Goal: Task Accomplishment & Management: Manage account settings

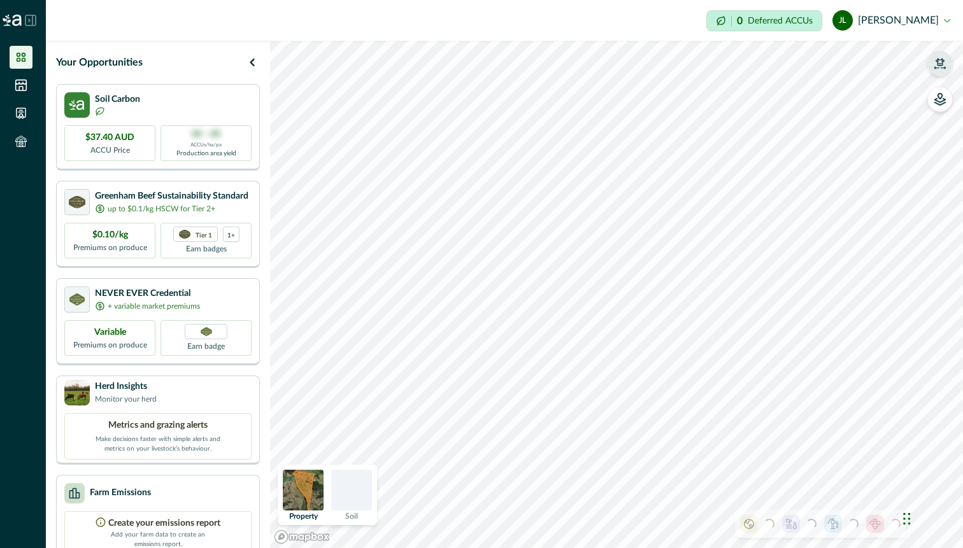
click at [944, 67] on icon "button" at bounding box center [939, 63] width 13 height 13
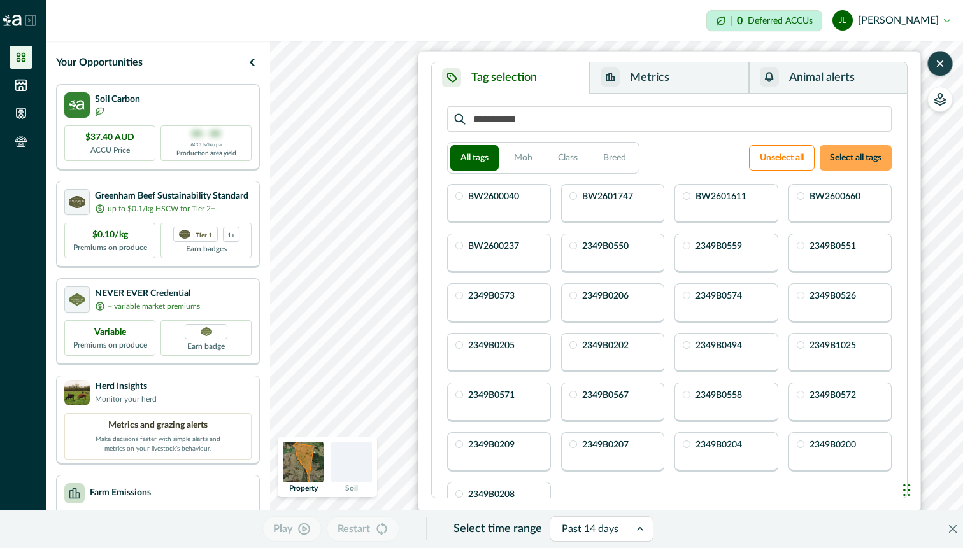
click at [826, 159] on button "Select all tags" at bounding box center [855, 157] width 72 height 25
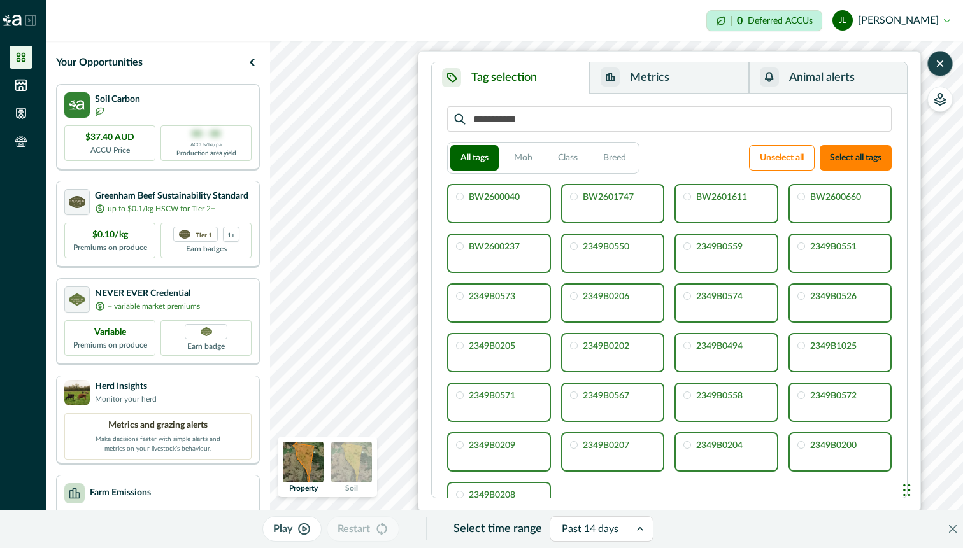
click at [940, 67] on icon "button" at bounding box center [939, 63] width 13 height 13
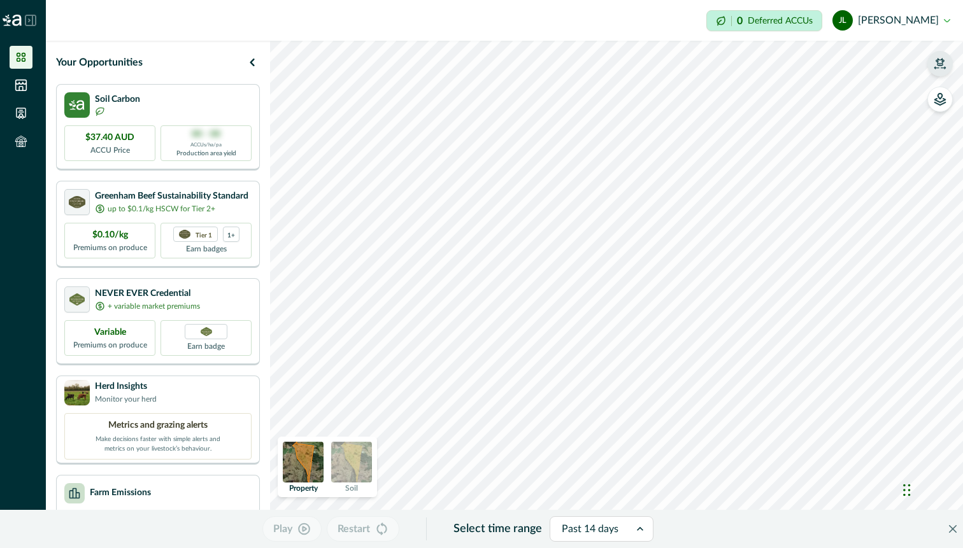
click at [949, 20] on button "[PERSON_NAME]" at bounding box center [891, 20] width 118 height 31
click at [27, 146] on li at bounding box center [21, 141] width 23 height 23
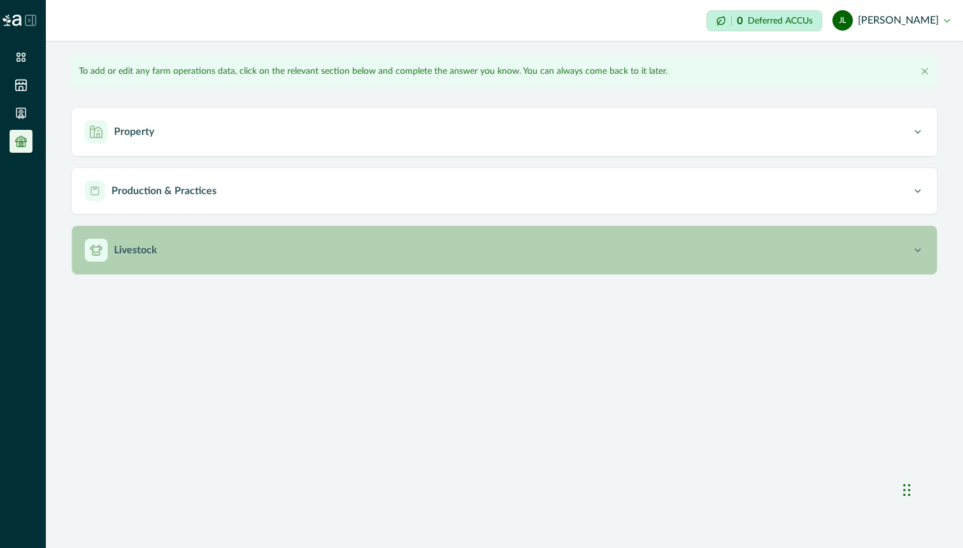
click at [200, 262] on button "Livestock" at bounding box center [504, 250] width 865 height 48
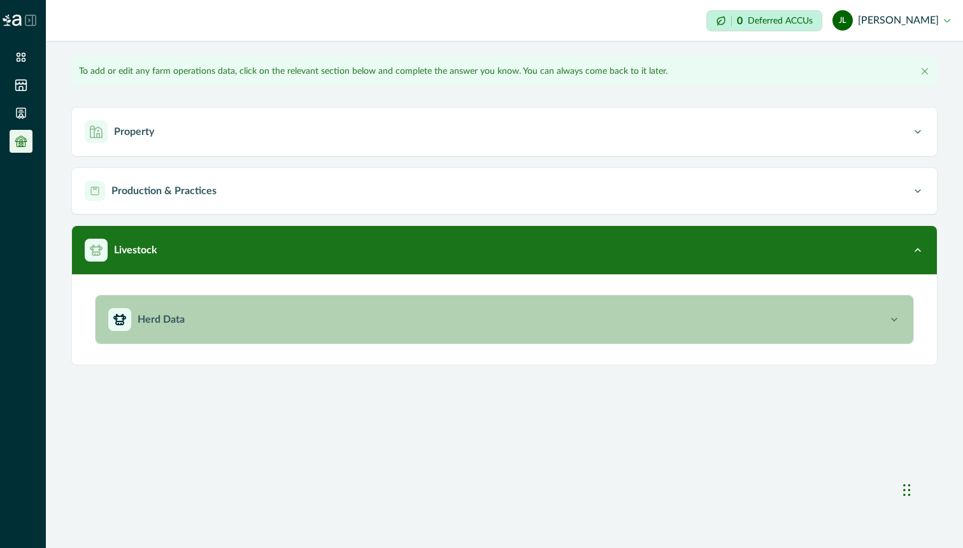
click at [271, 332] on button "Herd Data" at bounding box center [505, 319] width 818 height 48
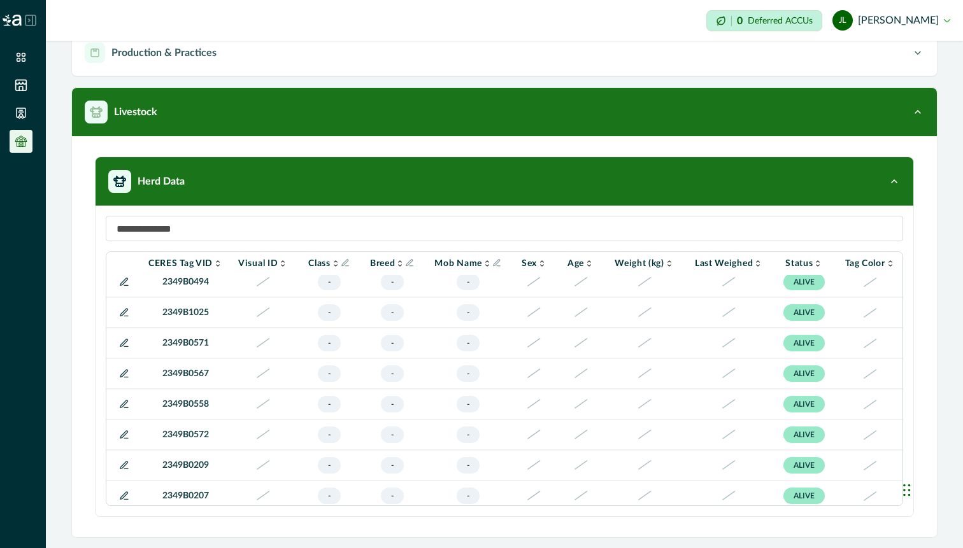
scroll to position [537, 86]
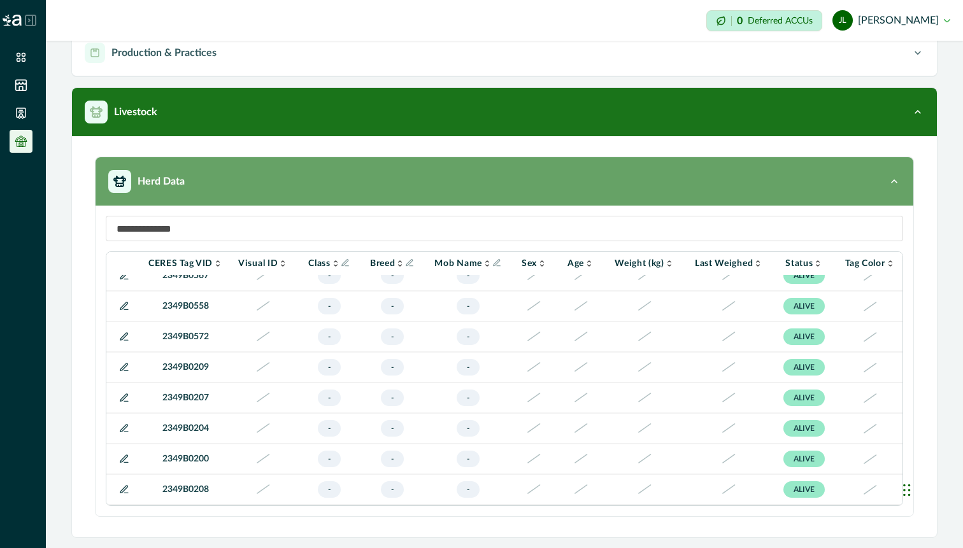
click at [790, 190] on div "Herd Data" at bounding box center [497, 181] width 779 height 23
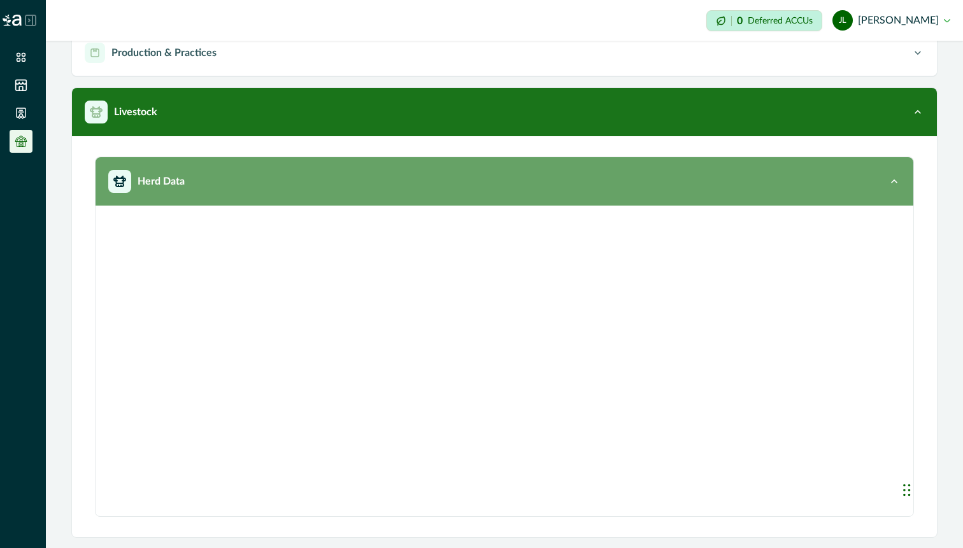
scroll to position [0, 0]
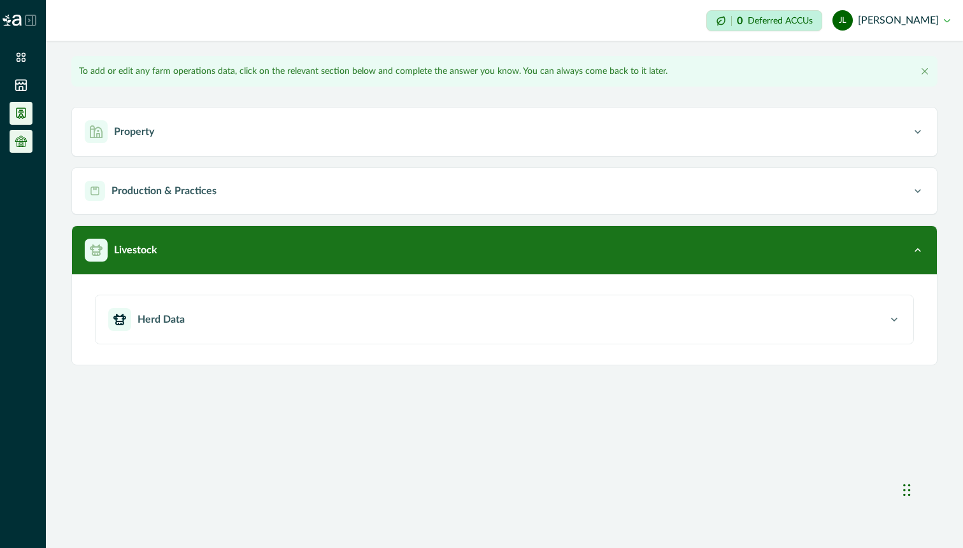
click at [22, 107] on icon at bounding box center [21, 113] width 13 height 13
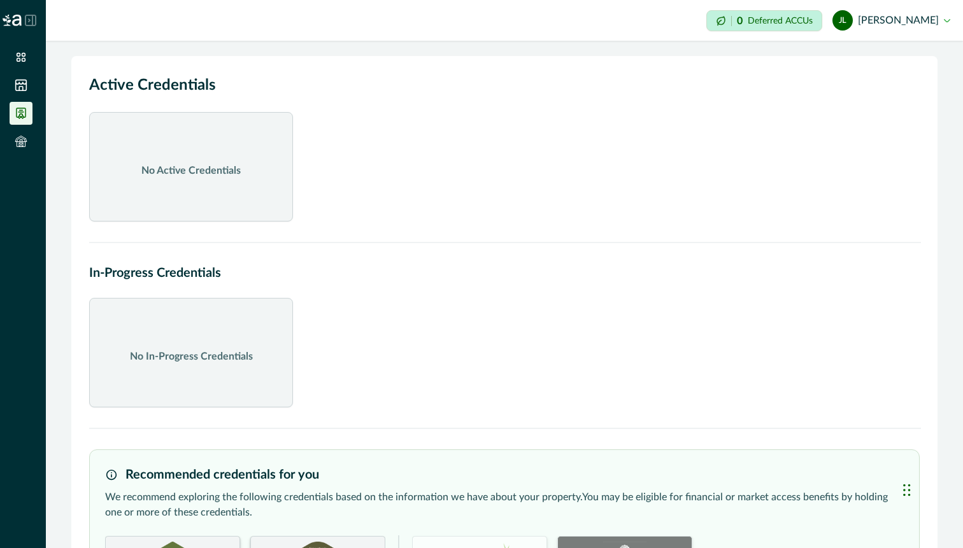
click at [35, 58] on link at bounding box center [23, 57] width 27 height 23
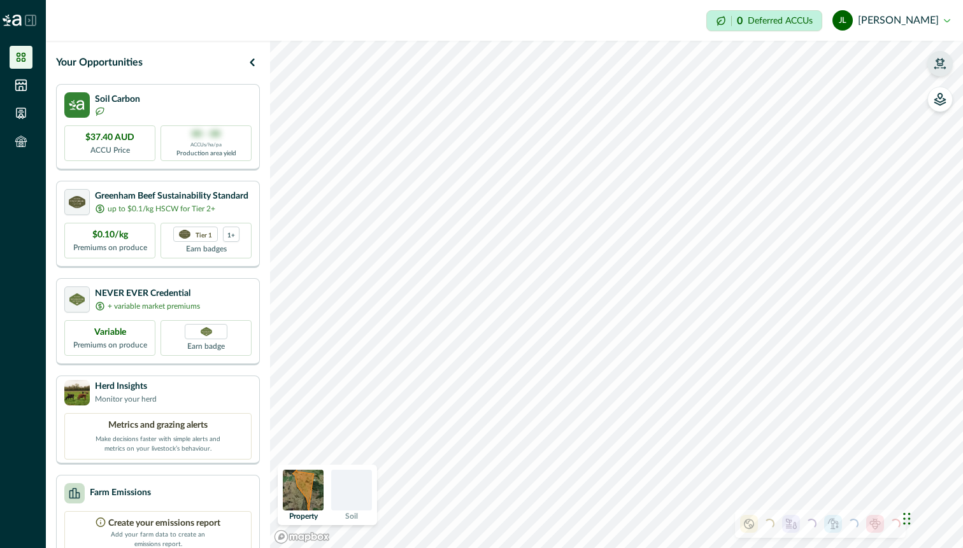
click at [949, 69] on button "button" at bounding box center [939, 63] width 25 height 25
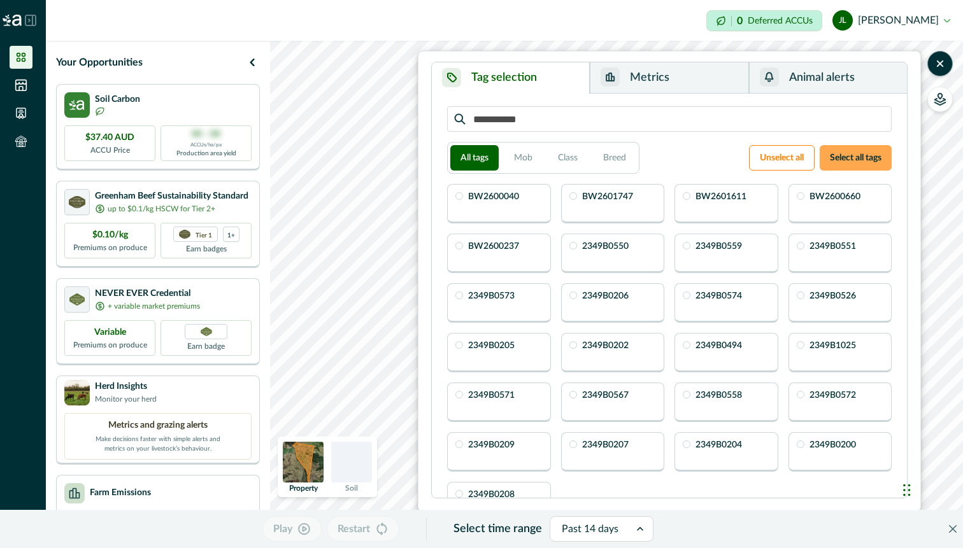
click at [872, 163] on button "Select all tags" at bounding box center [855, 157] width 72 height 25
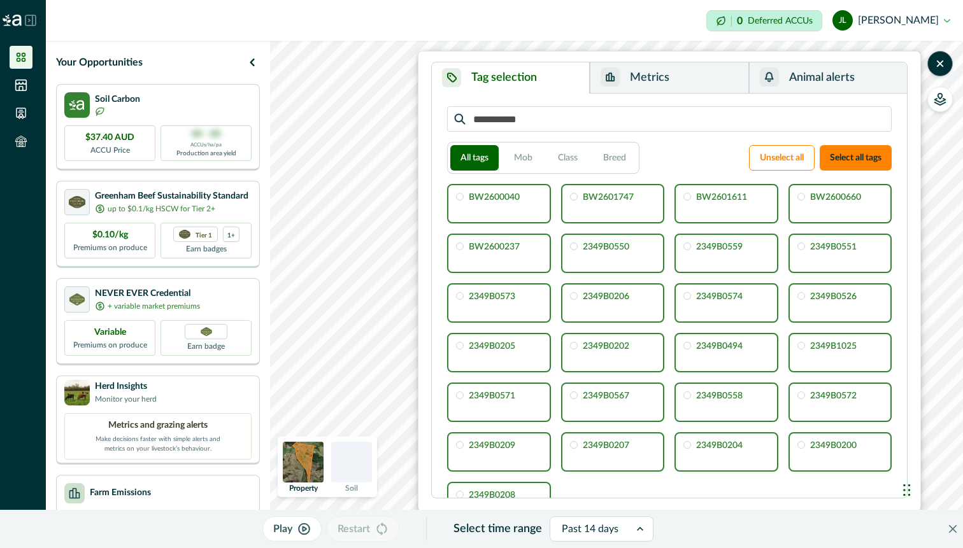
click at [816, 79] on button "Animal alerts" at bounding box center [828, 77] width 158 height 31
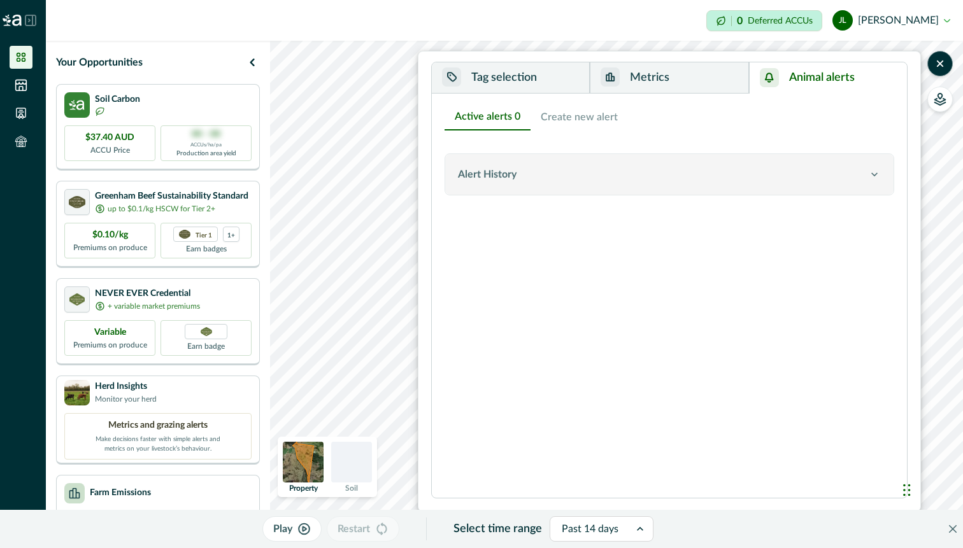
click at [844, 172] on div "Alert History" at bounding box center [663, 174] width 410 height 15
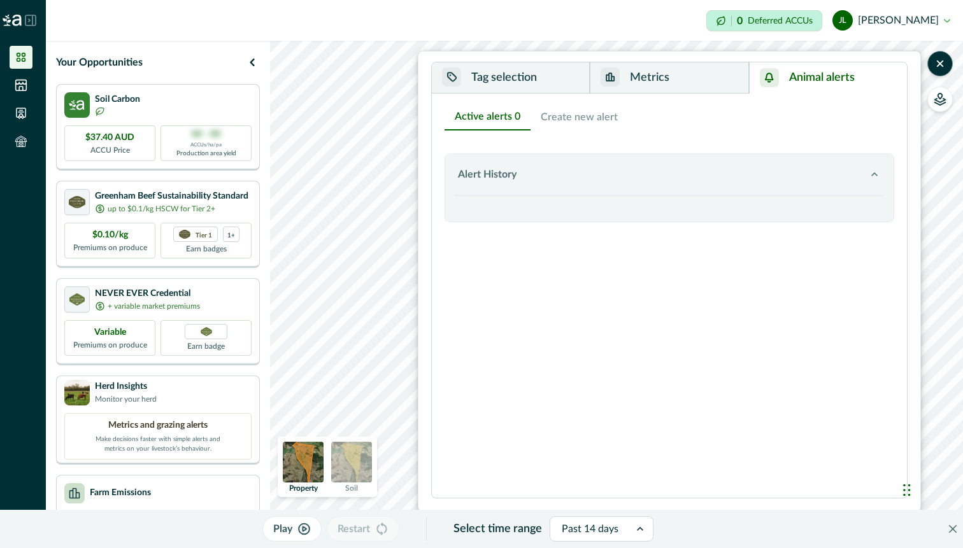
click at [586, 115] on button "Create new alert" at bounding box center [578, 117] width 97 height 27
click at [469, 113] on button "Active alerts 0" at bounding box center [487, 117] width 86 height 27
click at [568, 116] on button "Create new alert" at bounding box center [578, 117] width 97 height 27
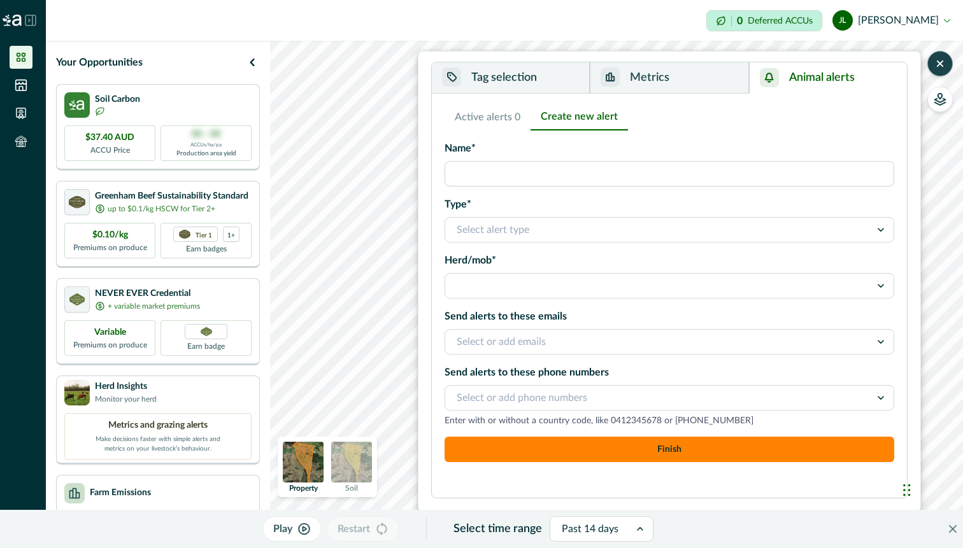
click at [940, 64] on icon "button" at bounding box center [939, 63] width 5 height 5
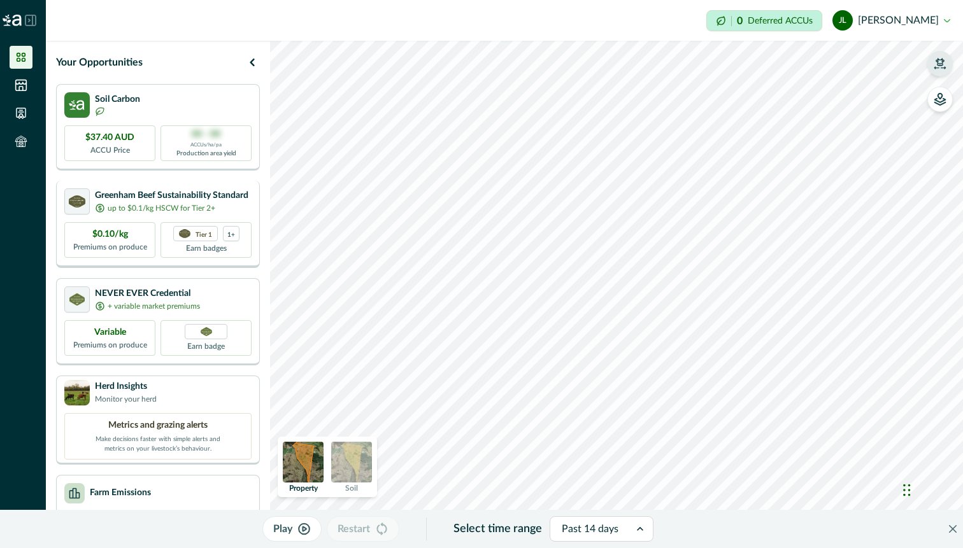
click at [231, 183] on div "Your Opportunities Soil Carbon $37.40 AUD ACCU Price 00 - 00 ACCUs/ha/pa Produc…" at bounding box center [504, 294] width 917 height 507
click at [943, 71] on button "button" at bounding box center [939, 63] width 25 height 25
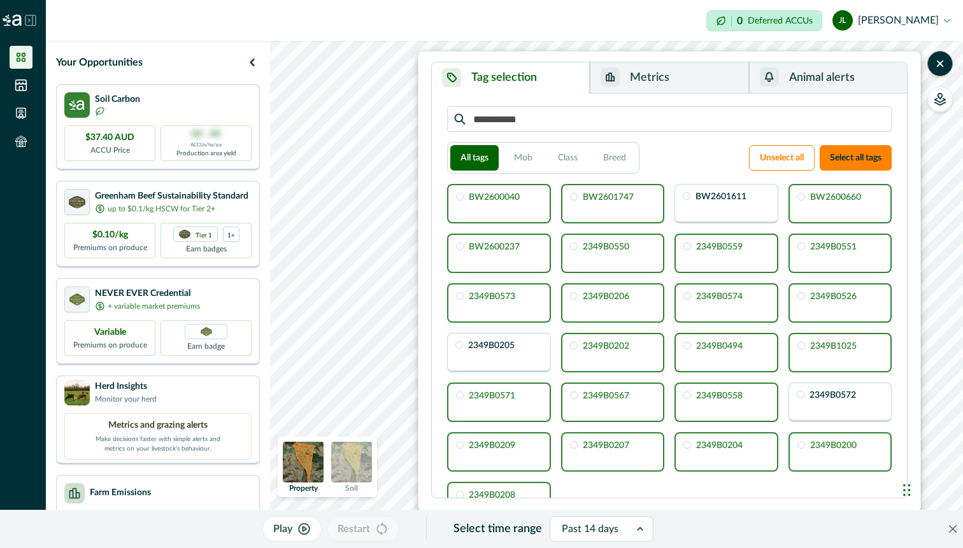
click at [856, 73] on button "Animal alerts" at bounding box center [828, 77] width 158 height 31
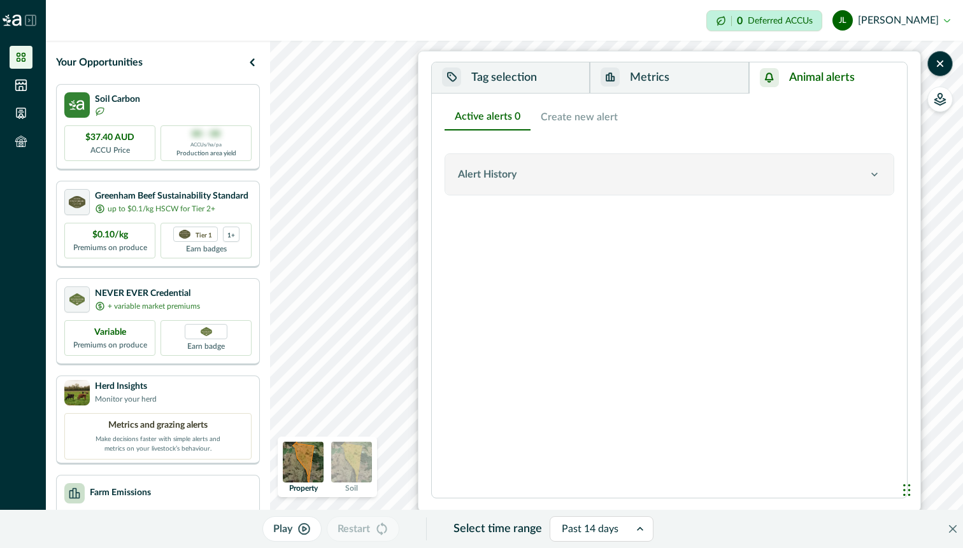
click at [544, 183] on button "Alert History" at bounding box center [669, 174] width 448 height 41
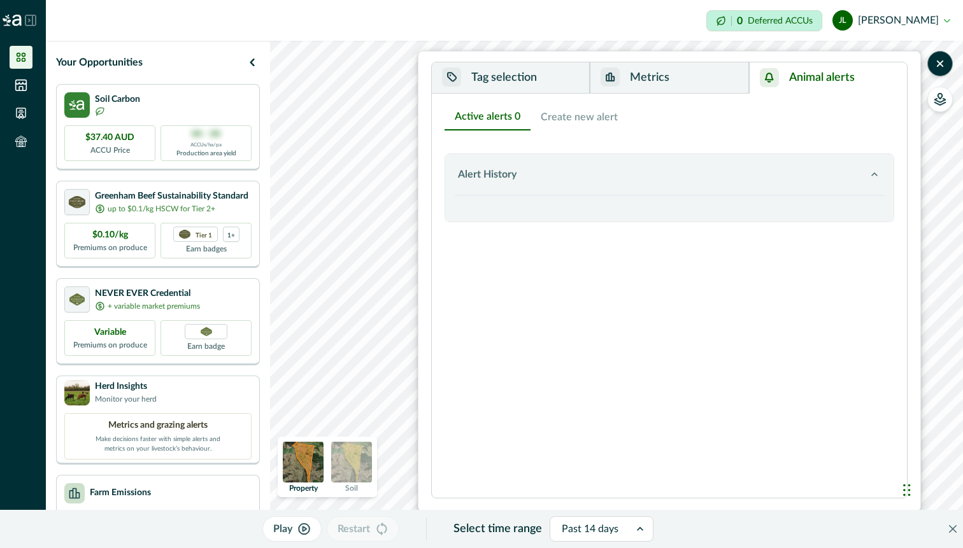
click at [582, 117] on button "Create new alert" at bounding box center [578, 117] width 97 height 27
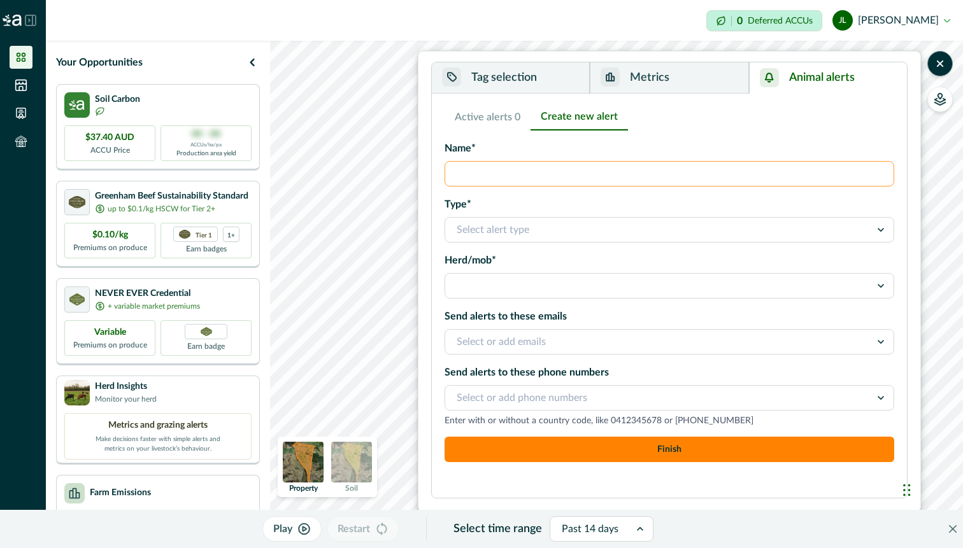
click at [519, 176] on input "Name*" at bounding box center [669, 173] width 450 height 25
type input "**********"
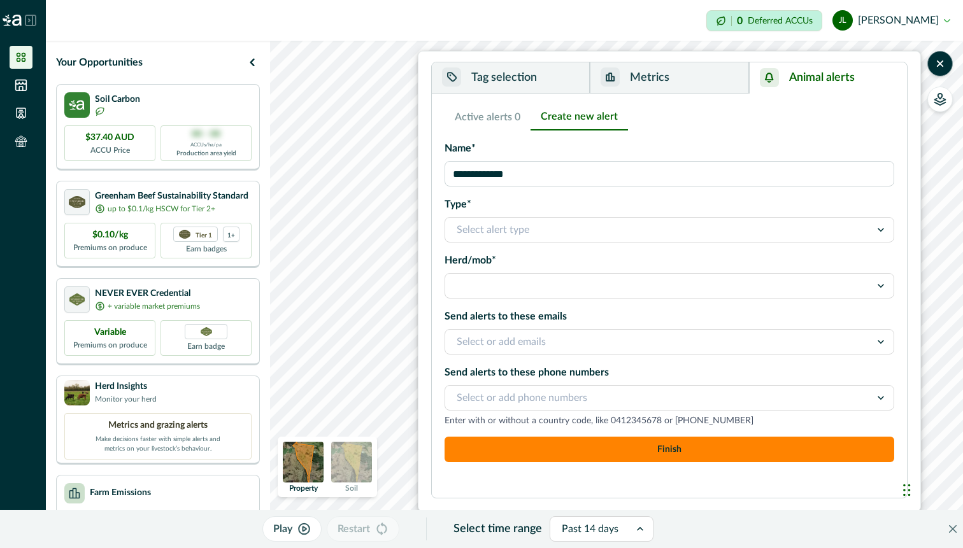
click at [513, 231] on div at bounding box center [658, 230] width 402 height 18
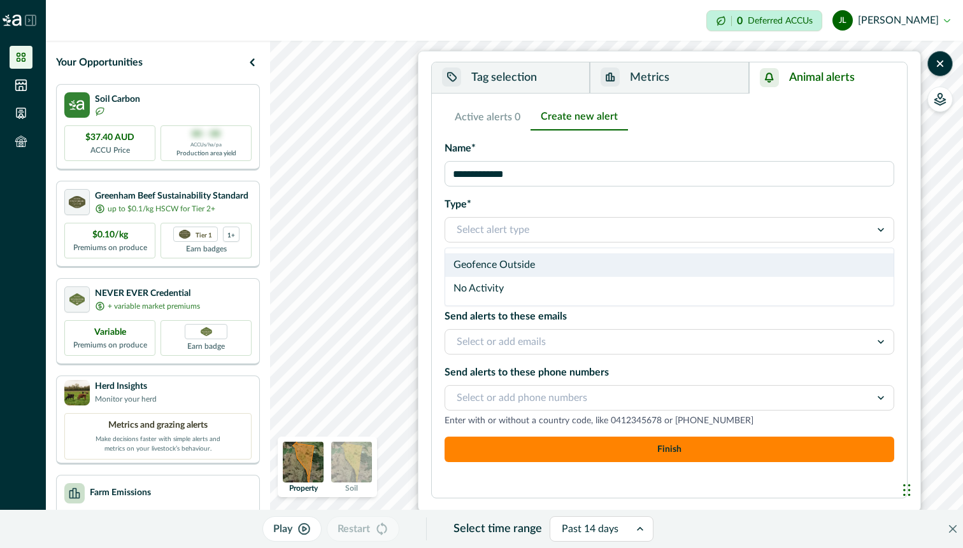
click at [503, 264] on div "Geofence Outside" at bounding box center [669, 265] width 448 height 24
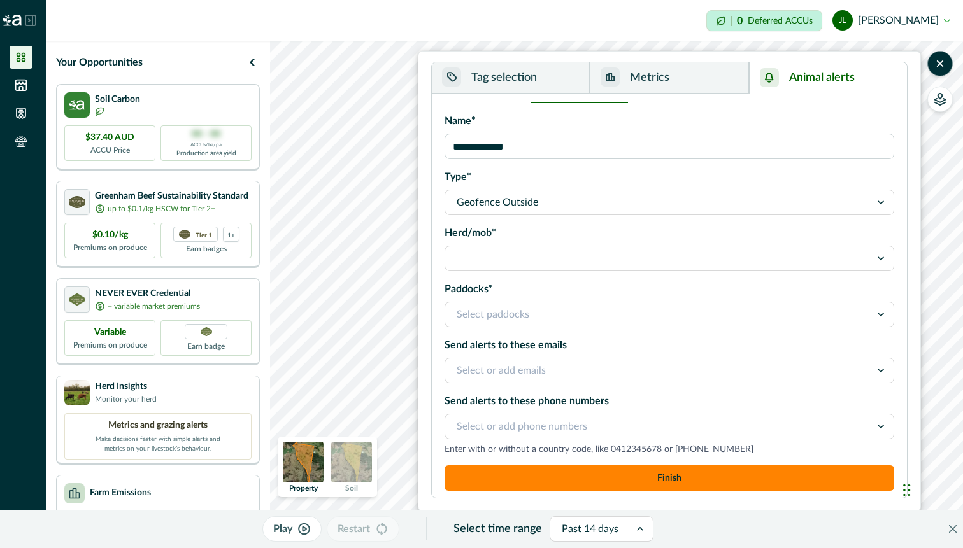
scroll to position [31, 0]
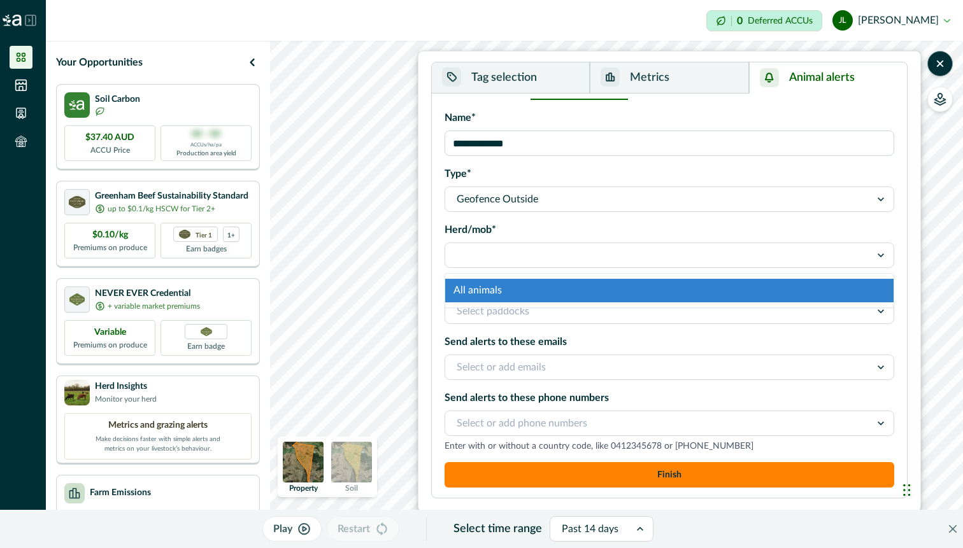
click at [541, 255] on div at bounding box center [658, 255] width 402 height 18
click at [522, 292] on div "All animals" at bounding box center [669, 291] width 448 height 24
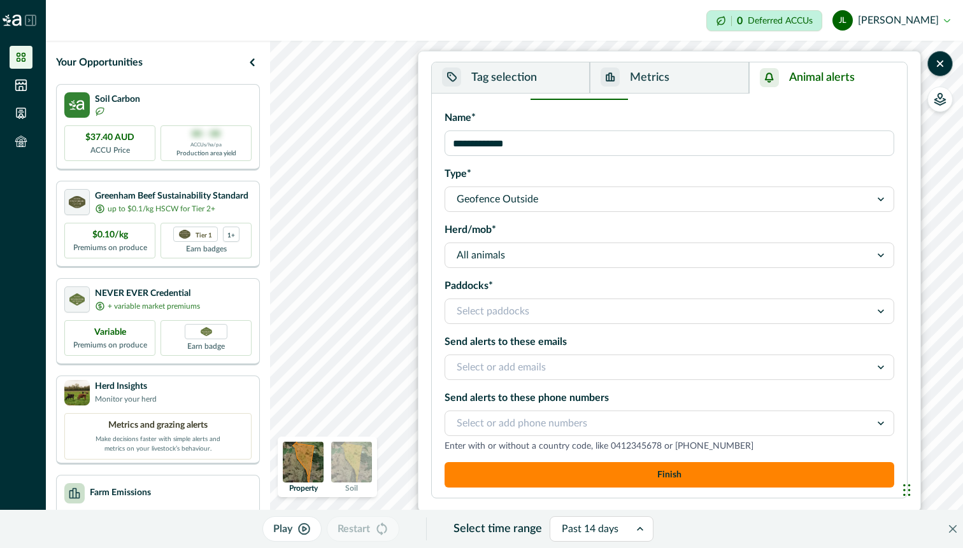
click at [527, 313] on div at bounding box center [658, 311] width 402 height 18
click at [553, 269] on div "**********" at bounding box center [669, 281] width 450 height 342
click at [535, 316] on div at bounding box center [658, 311] width 402 height 18
click at [607, 288] on label "Paddocks*" at bounding box center [665, 285] width 442 height 15
click at [459, 304] on input "Paddocks*" at bounding box center [458, 311] width 3 height 15
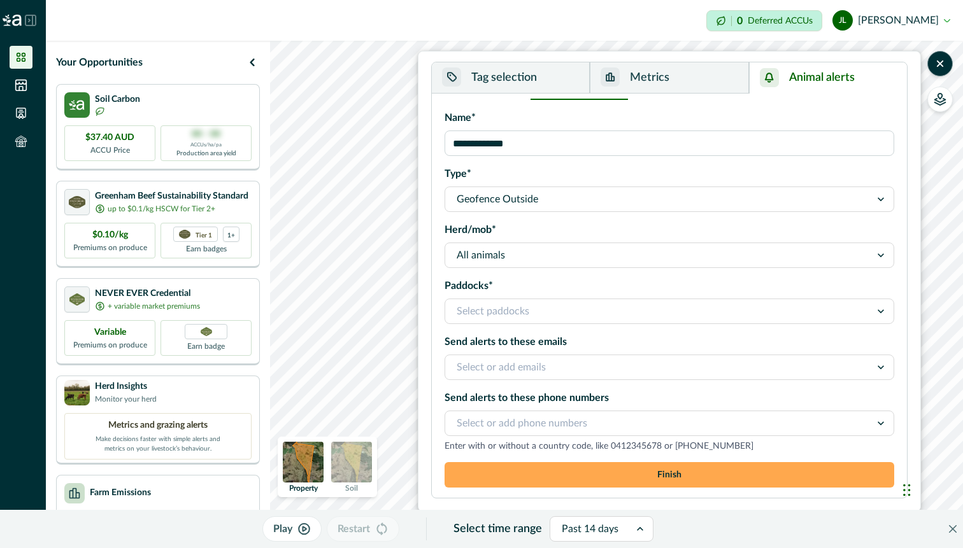
click at [644, 479] on button "Finish" at bounding box center [669, 474] width 450 height 25
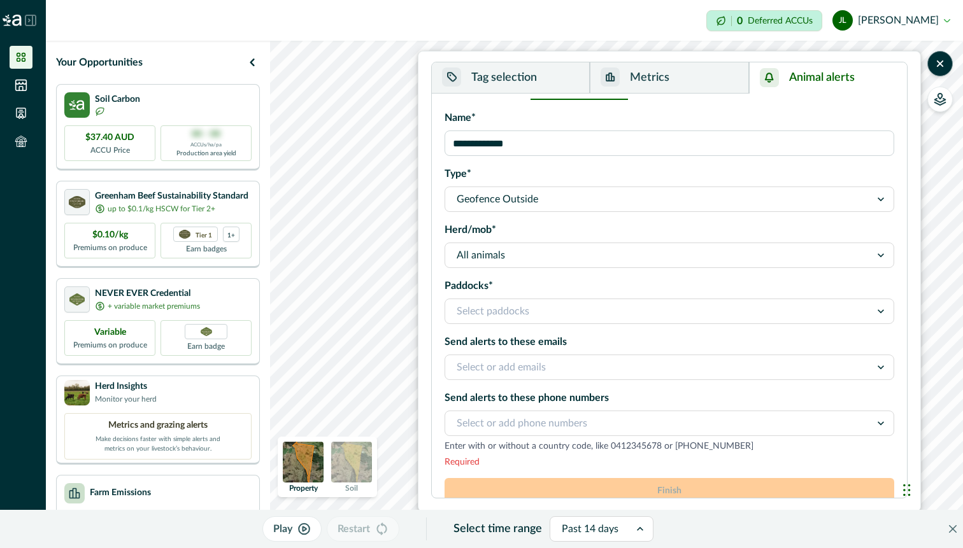
scroll to position [46, 0]
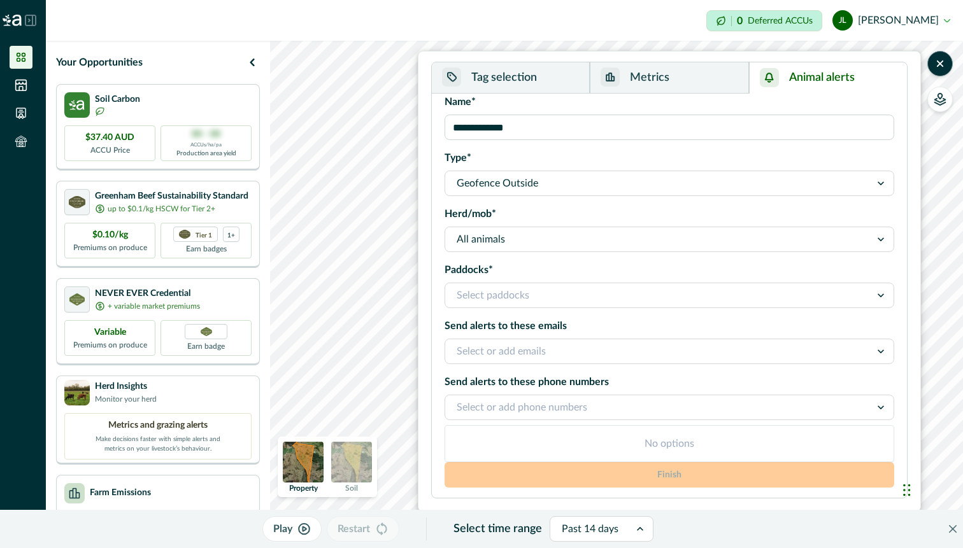
click at [603, 409] on div at bounding box center [658, 408] width 402 height 18
click at [599, 346] on div at bounding box center [658, 352] width 402 height 18
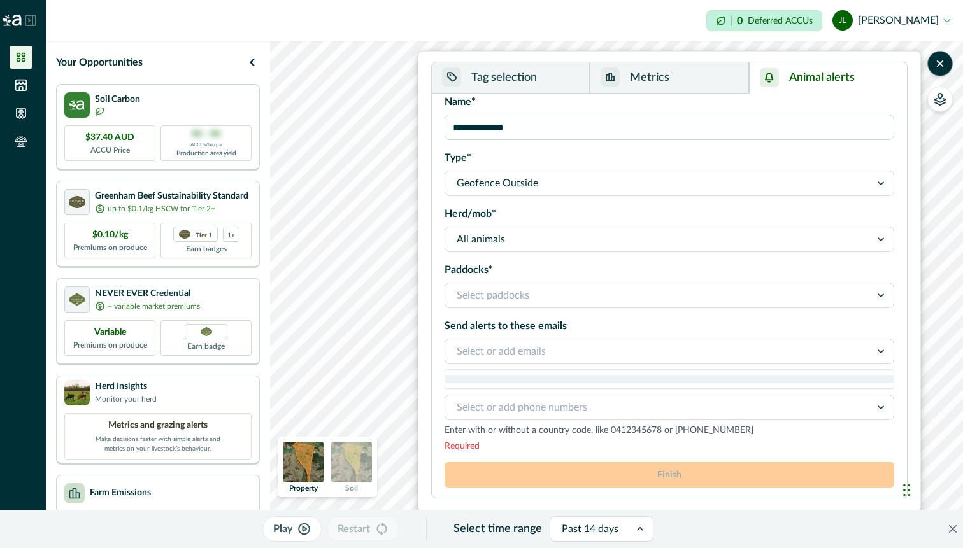
click at [576, 408] on div at bounding box center [658, 408] width 402 height 18
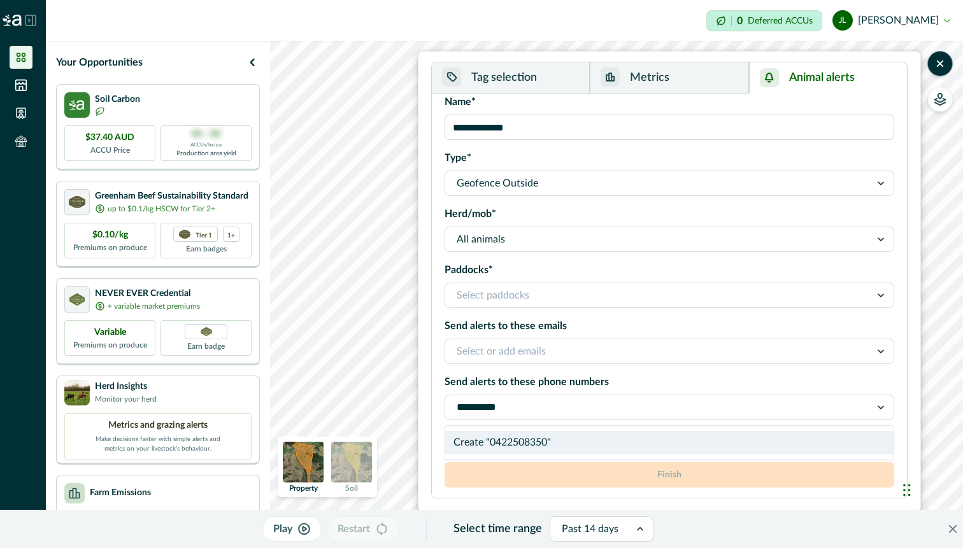
type input "**********"
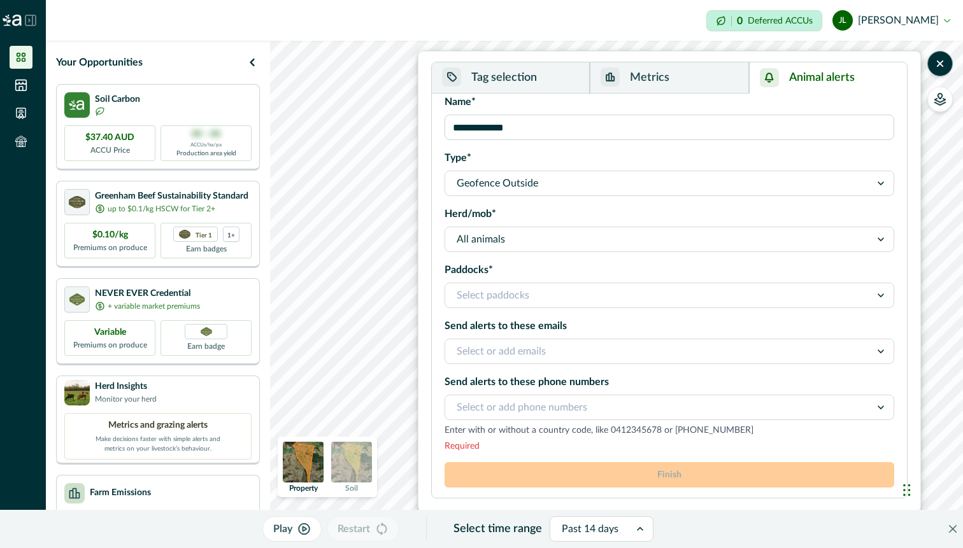
click at [567, 400] on div at bounding box center [658, 408] width 402 height 18
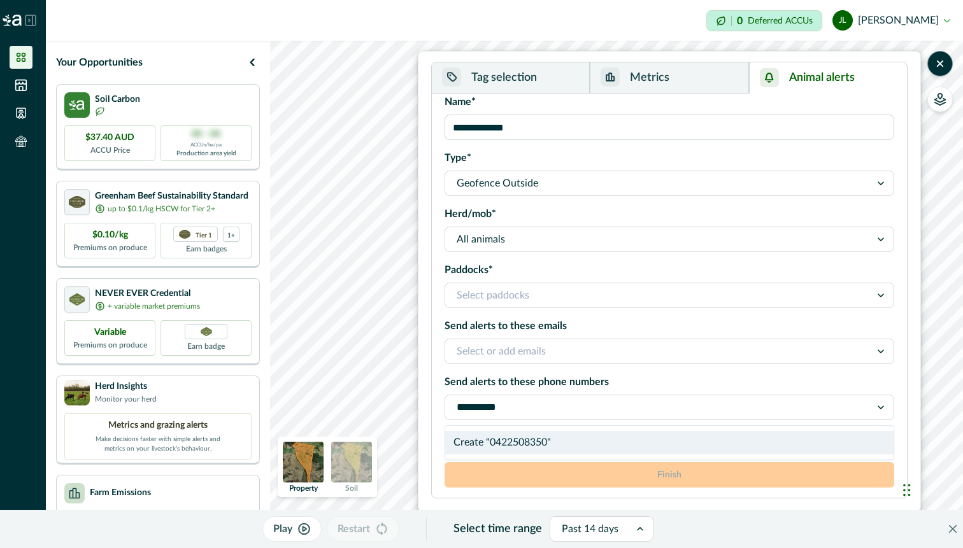
type input "**********"
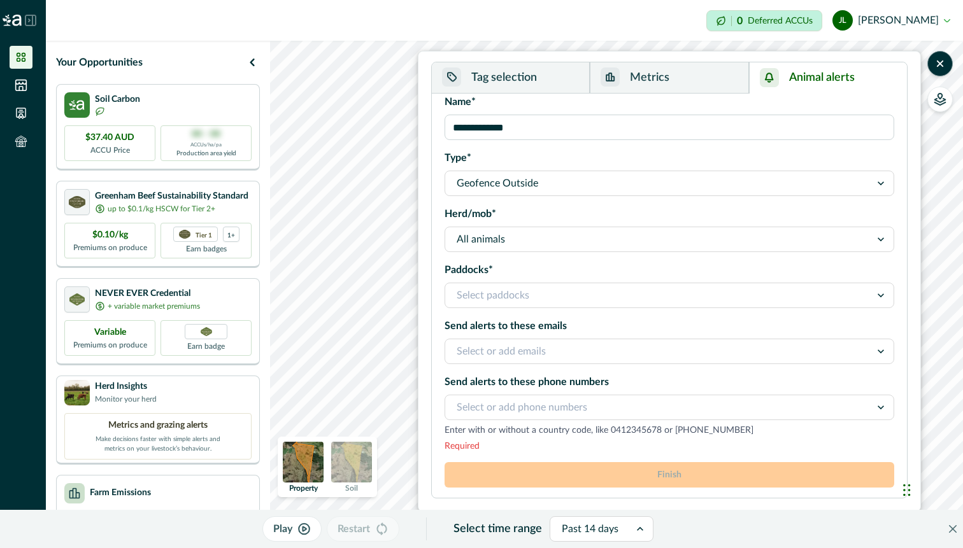
click at [620, 369] on div "**********" at bounding box center [669, 273] width 450 height 358
click at [621, 404] on div at bounding box center [658, 408] width 402 height 18
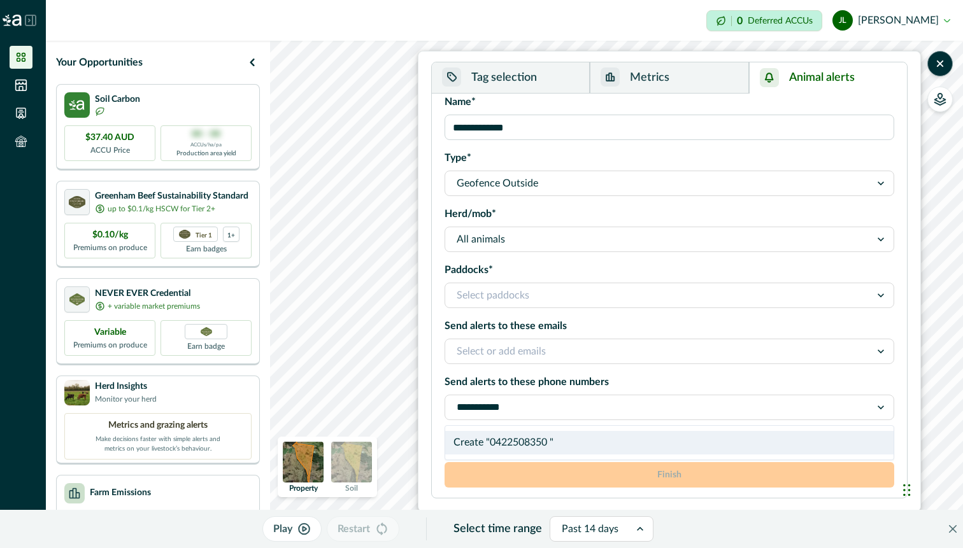
type input "**********"
click at [880, 413] on div at bounding box center [880, 407] width 15 height 24
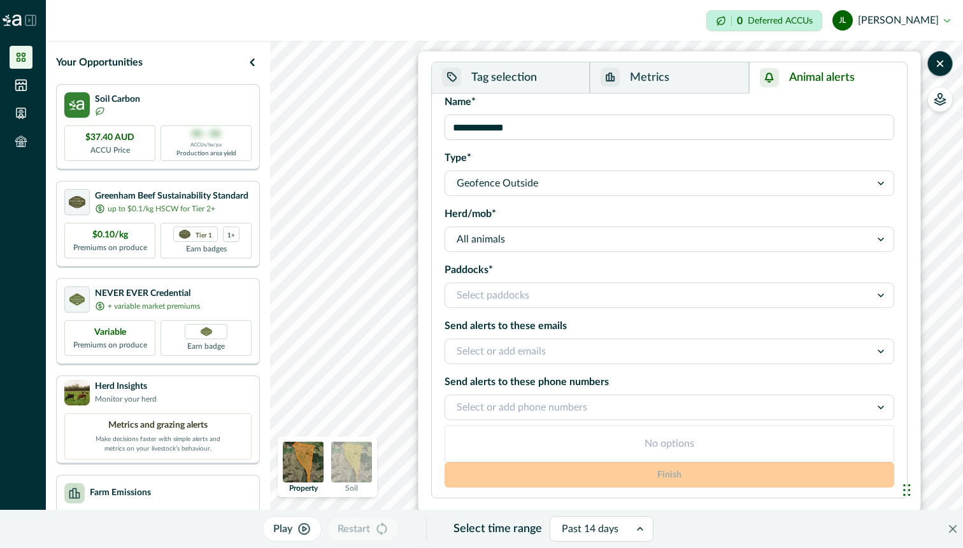
click at [819, 399] on div at bounding box center [658, 408] width 402 height 18
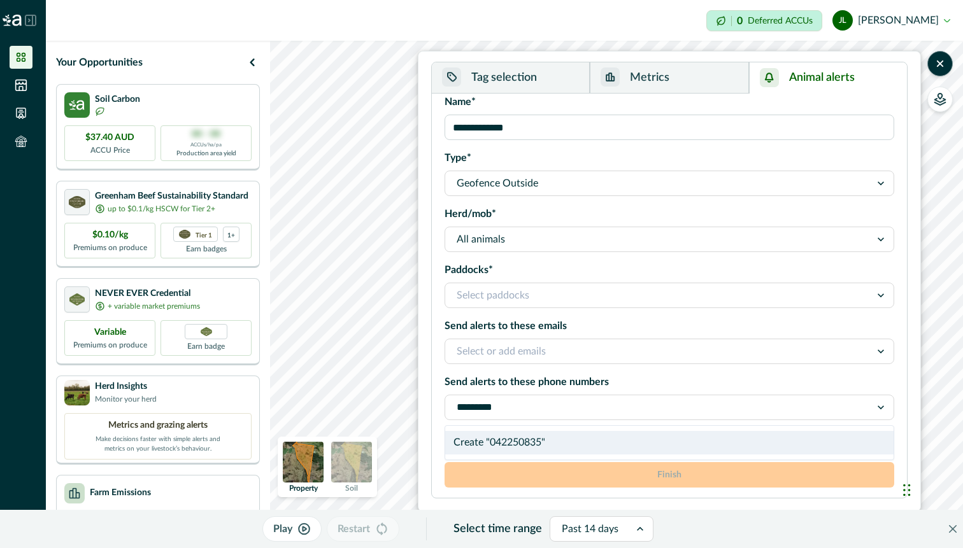
type input "**********"
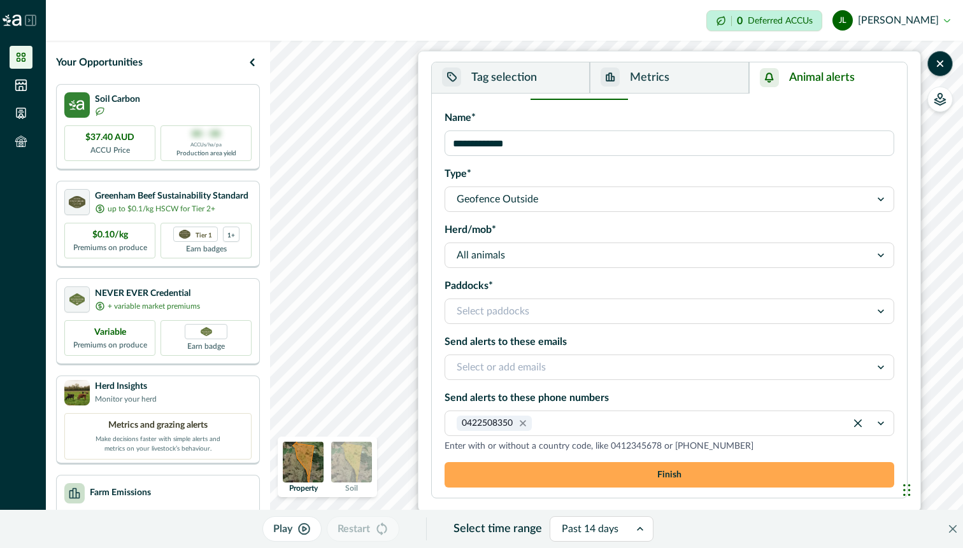
click at [739, 465] on button "Finish" at bounding box center [669, 474] width 450 height 25
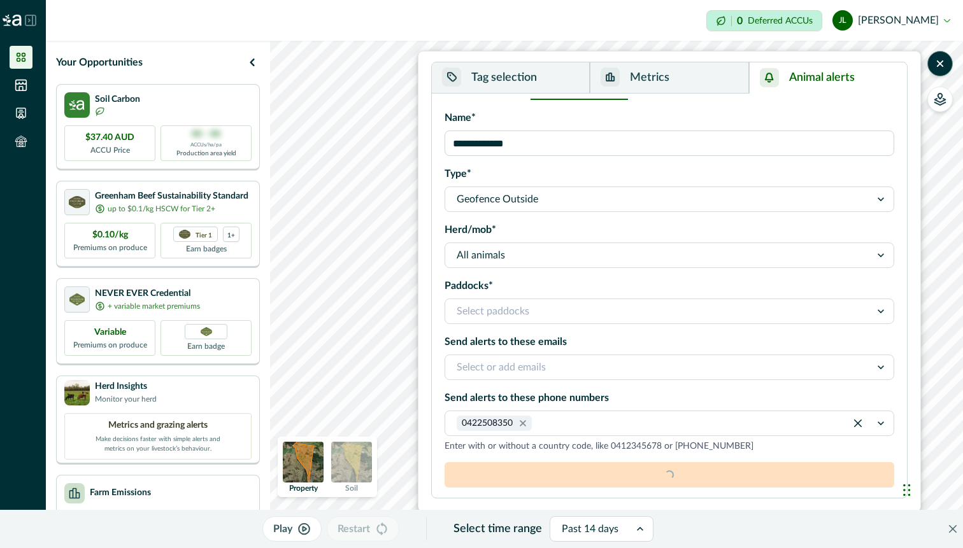
scroll to position [0, 0]
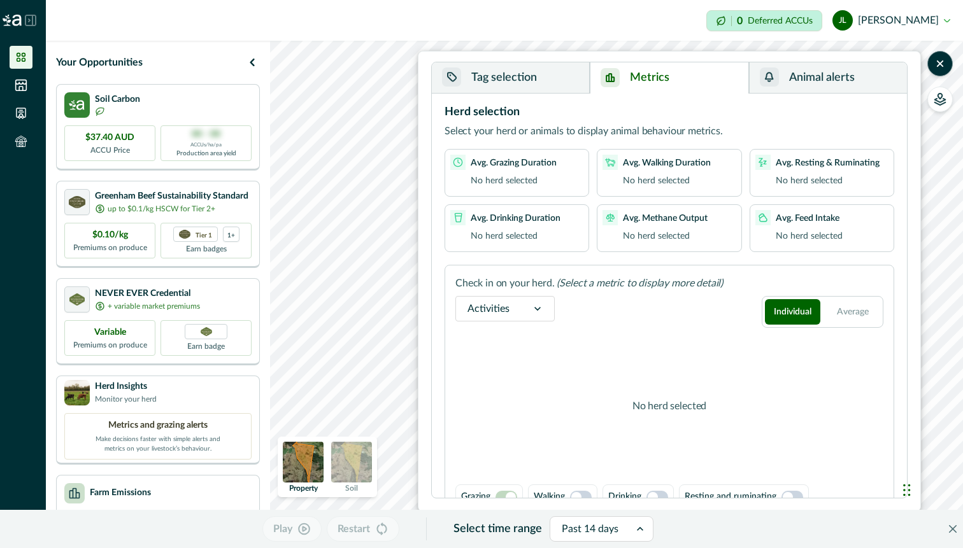
click at [658, 66] on button "Metrics" at bounding box center [669, 77] width 159 height 31
click at [468, 84] on button "Tag selection" at bounding box center [511, 77] width 158 height 31
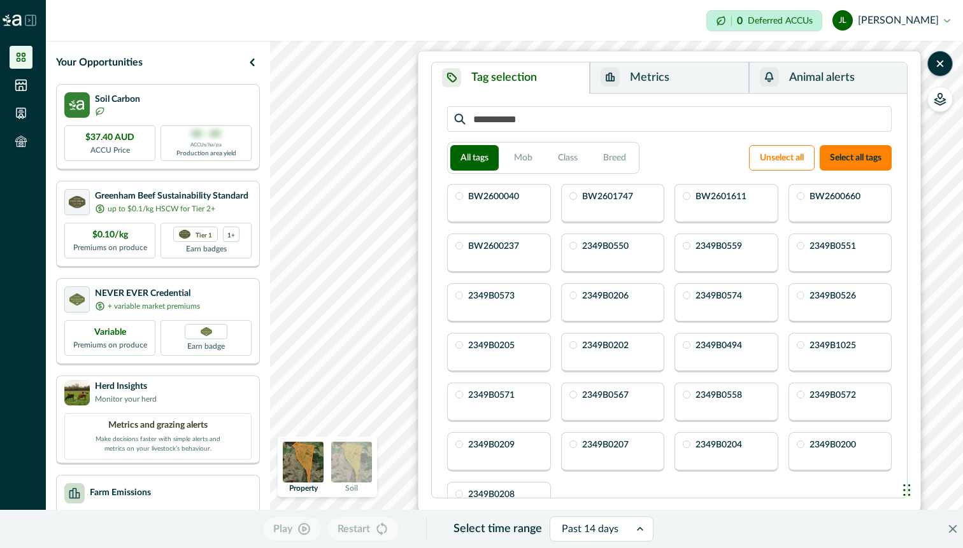
click at [835, 76] on button "Animal alerts" at bounding box center [828, 77] width 158 height 31
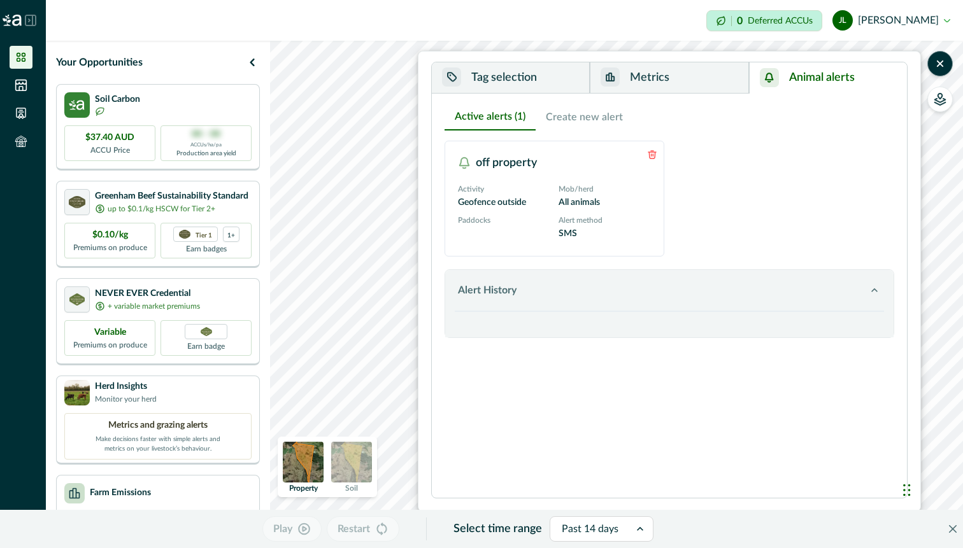
click at [563, 122] on button "Create new alert" at bounding box center [583, 117] width 97 height 27
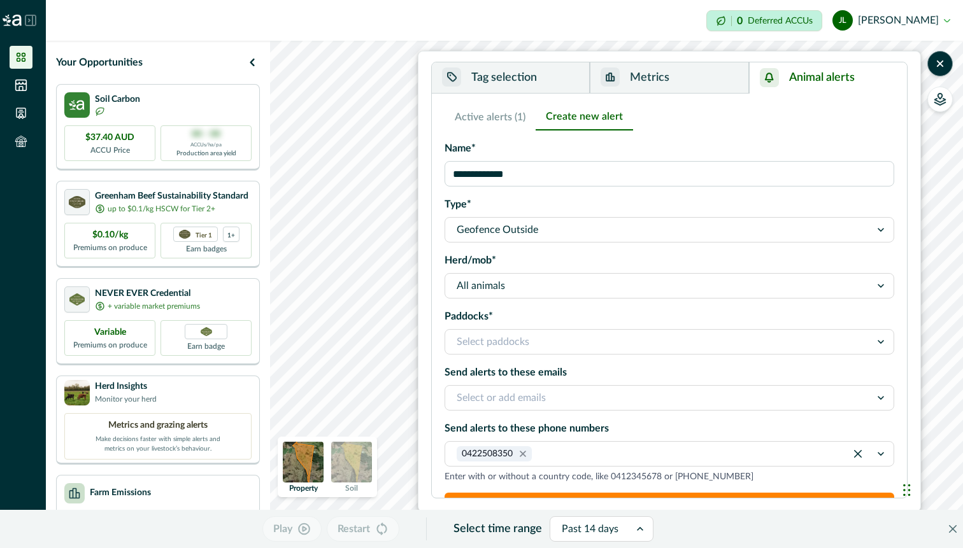
click at [477, 123] on button "Active alerts (1)" at bounding box center [489, 117] width 91 height 27
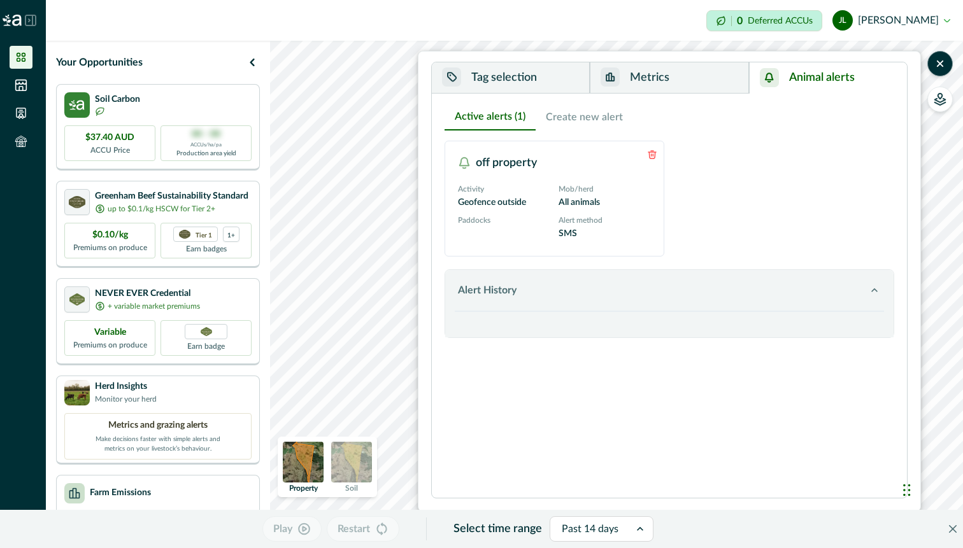
click at [634, 201] on div "Mob/herd All animals" at bounding box center [604, 196] width 93 height 26
click at [875, 293] on icon "button" at bounding box center [874, 290] width 13 height 13
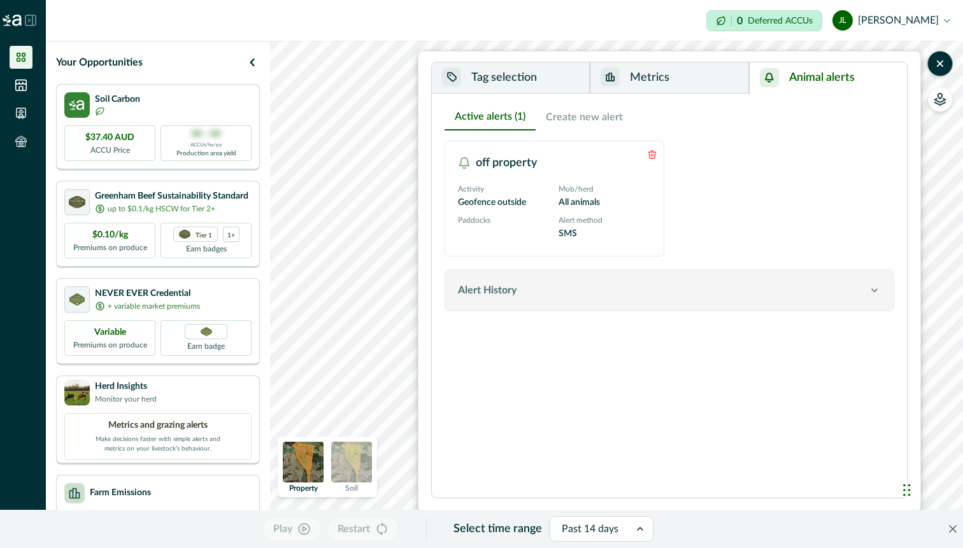
click at [871, 290] on icon "button" at bounding box center [874, 290] width 13 height 13
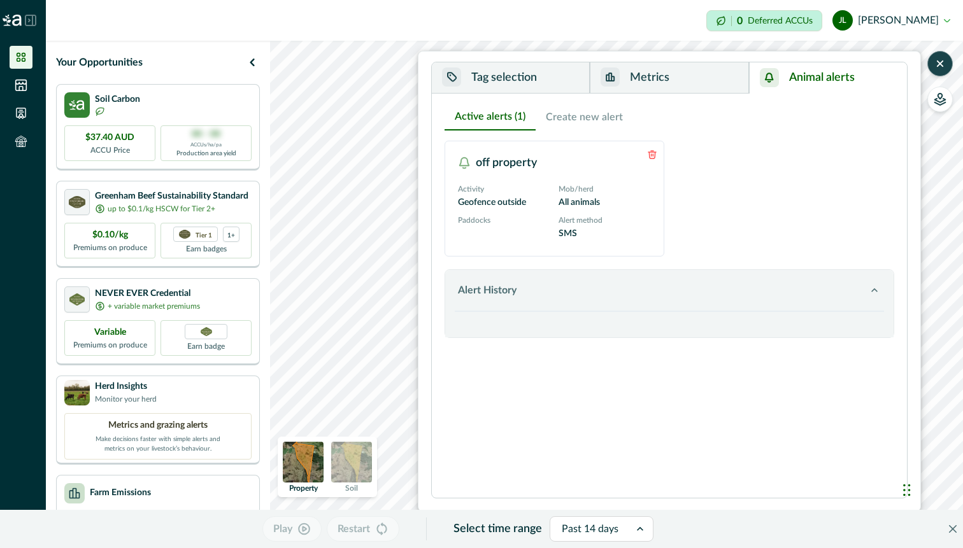
click at [944, 70] on button "button" at bounding box center [939, 63] width 25 height 25
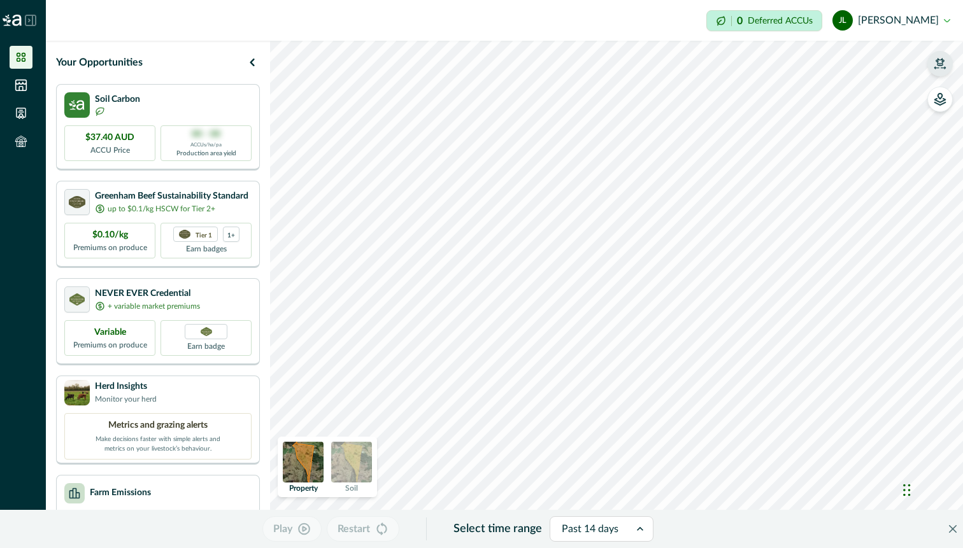
click at [934, 67] on icon "button" at bounding box center [939, 63] width 13 height 13
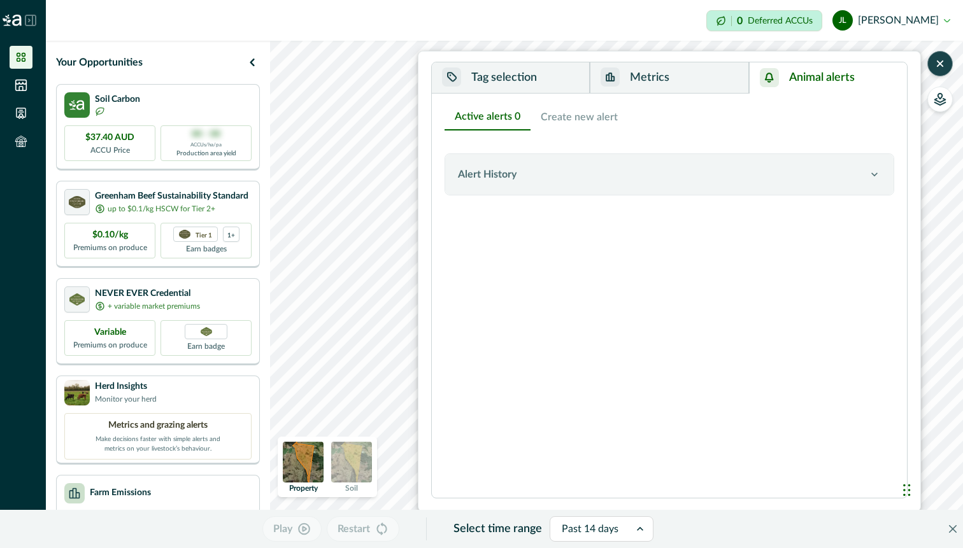
click at [803, 81] on button "Animal alerts" at bounding box center [828, 77] width 158 height 31
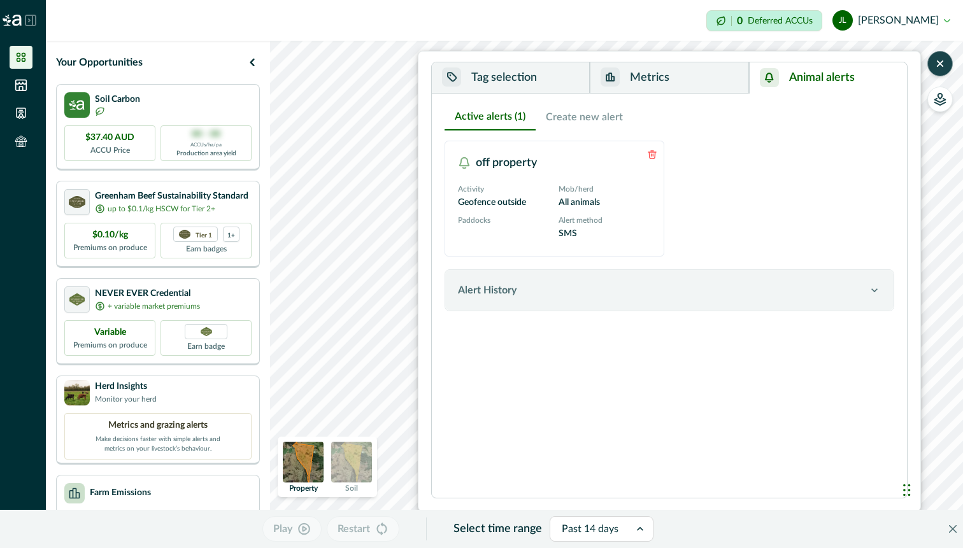
click at [937, 64] on icon "button" at bounding box center [939, 63] width 13 height 13
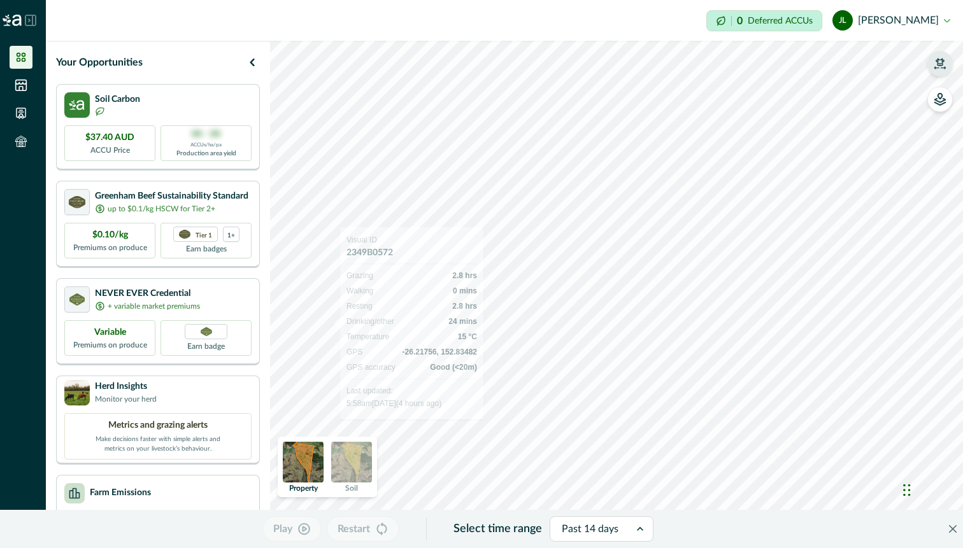
drag, startPoint x: 350, startPoint y: 251, endPoint x: 413, endPoint y: 262, distance: 63.9
click at [413, 262] on div "Visual ID 2349B0572 Grazing 2.8 hrs Walking 0 mins Resting 2.8 hrs Drinking/oth…" at bounding box center [411, 322] width 131 height 176
copy h2 "2349B05"
drag, startPoint x: 478, startPoint y: 177, endPoint x: 552, endPoint y: 187, distance: 75.2
click at [552, 187] on div "Visual ID 2349B0205 Grazing 2.8 hrs Walking 0 mins Resting 2.8 hrs Drinking/oth…" at bounding box center [538, 248] width 131 height 176
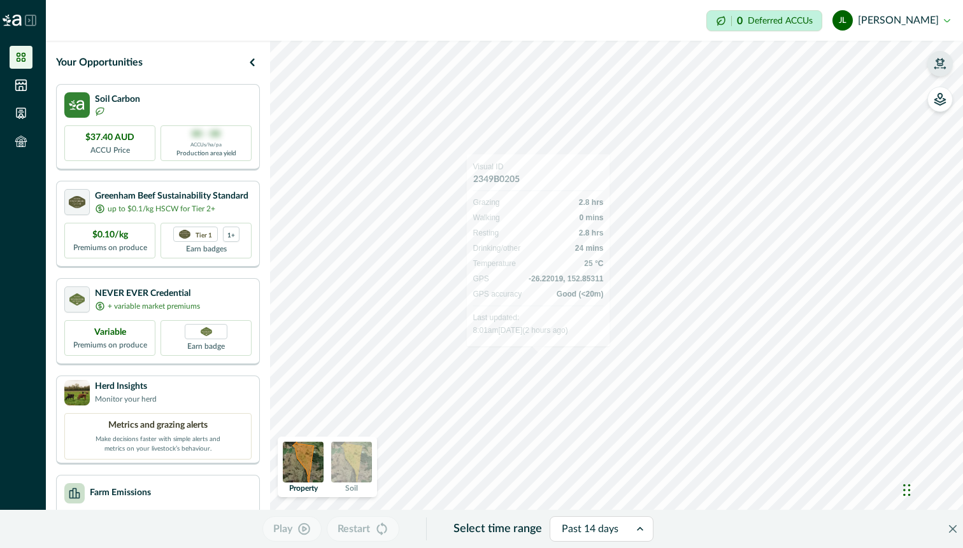
copy h2 "2349B0205"
drag, startPoint x: 546, startPoint y: 156, endPoint x: 494, endPoint y: 157, distance: 52.2
click at [494, 157] on div "Visual ID 2349B0573 Grazing 2 hrs Walking 0 mins Resting 2.4 hrs Drinking/other…" at bounding box center [562, 228] width 143 height 192
copy h2 "2349B0573"
drag, startPoint x: 482, startPoint y: 90, endPoint x: 431, endPoint y: 92, distance: 51.0
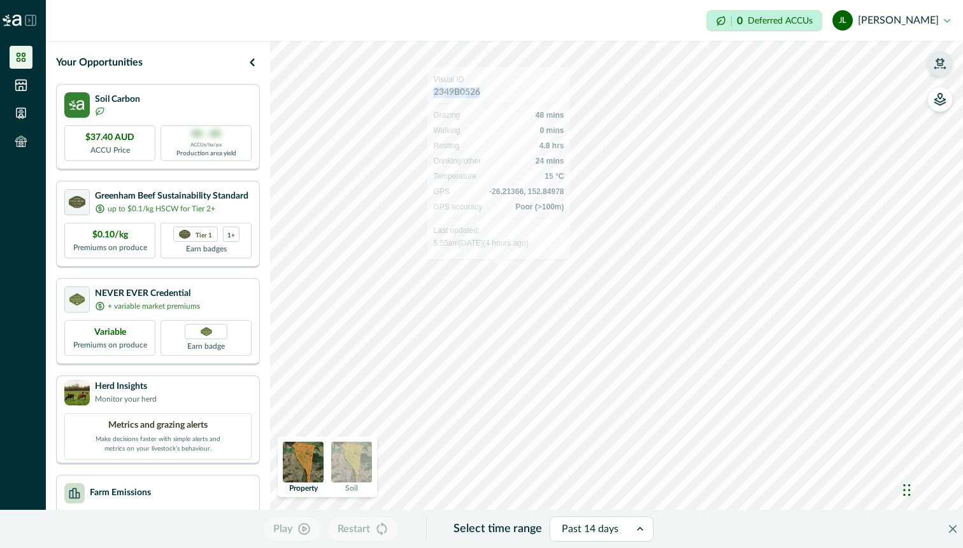
click at [431, 92] on div "Visual ID 2349B0526 Grazing 48 mins Walking 0 mins Resting 4.8 hrs Drinking/oth…" at bounding box center [498, 163] width 143 height 192
copy h2 "2349B0526"
drag, startPoint x: 467, startPoint y: 149, endPoint x: 535, endPoint y: 162, distance: 70.1
click at [535, 162] on div "Visual ID 2349B0204 Grazing 2.4 hrs Walking 0 mins Resting 2.8 hrs Drinking/oth…" at bounding box center [527, 217] width 131 height 176
click at [525, 153] on div "Visual ID 2349B0204 Grazing 2.4 hrs Walking 0 mins Resting 2.8 hrs Drinking/oth…" at bounding box center [527, 217] width 131 height 176
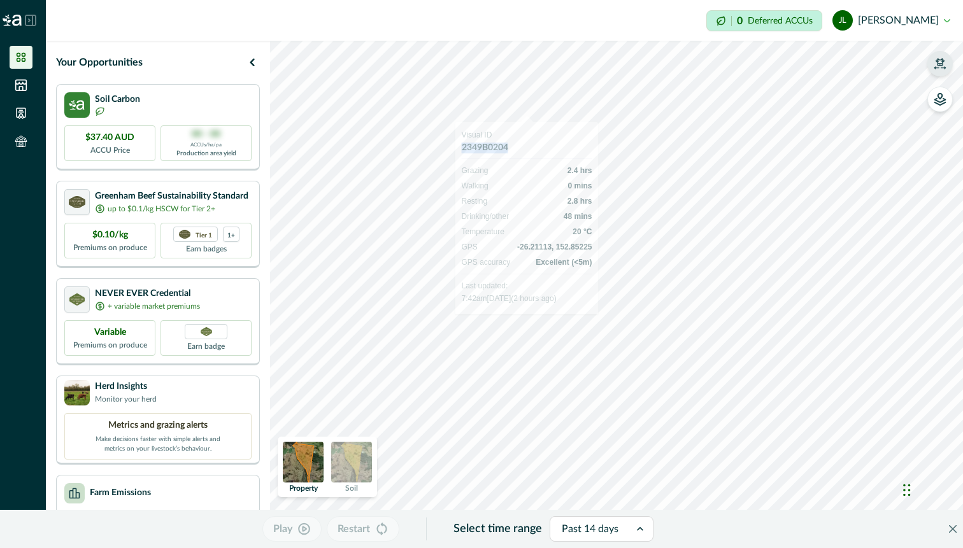
drag, startPoint x: 511, startPoint y: 148, endPoint x: 457, endPoint y: 148, distance: 54.1
click at [457, 148] on div "Visual ID 2349B0204 Grazing 2.4 hrs Walking 0 mins Resting 2.8 hrs Drinking/oth…" at bounding box center [526, 218] width 143 height 192
copy h2 "2349B0204"
click at [670, 522] on div "Play Restart Select time range Past 14 days Property Soil" at bounding box center [616, 294] width 693 height 507
click at [17, 72] on ul at bounding box center [23, 102] width 46 height 112
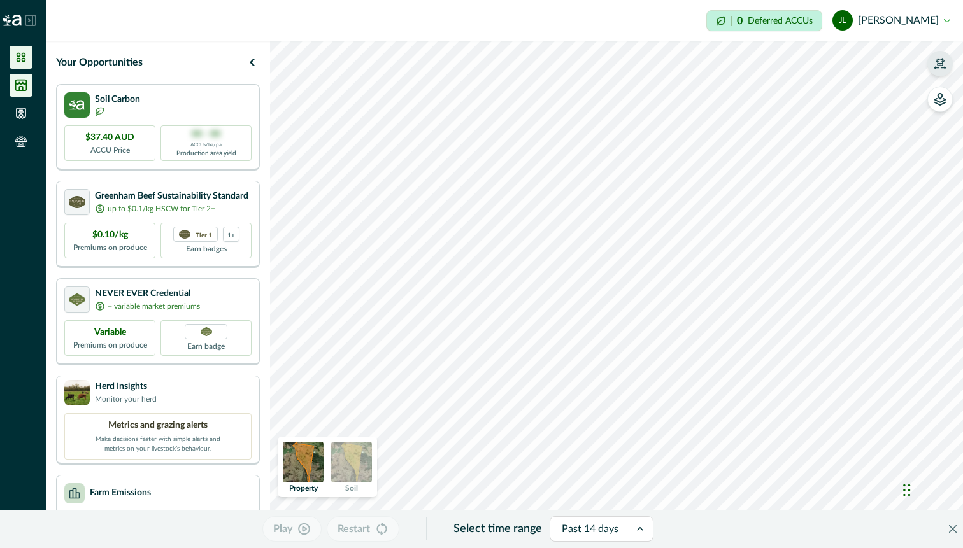
click at [20, 93] on li at bounding box center [21, 85] width 23 height 23
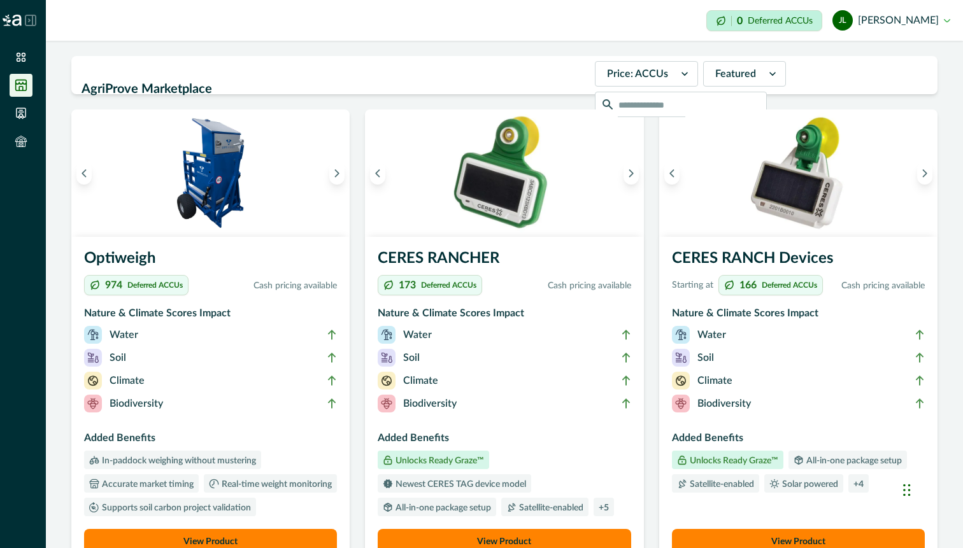
click at [27, 125] on ul at bounding box center [23, 102] width 46 height 112
click at [18, 111] on icon at bounding box center [21, 113] width 13 height 13
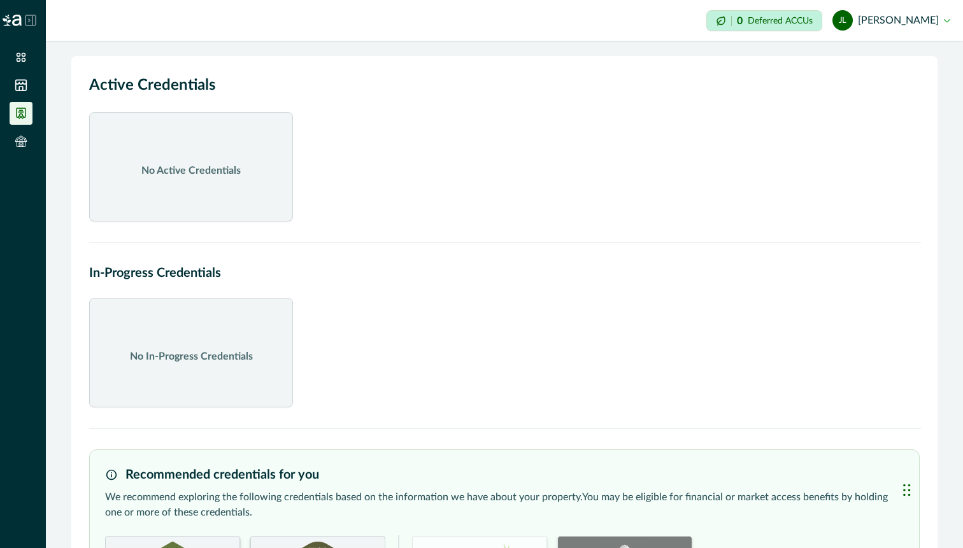
click at [29, 25] on icon at bounding box center [30, 20] width 10 height 10
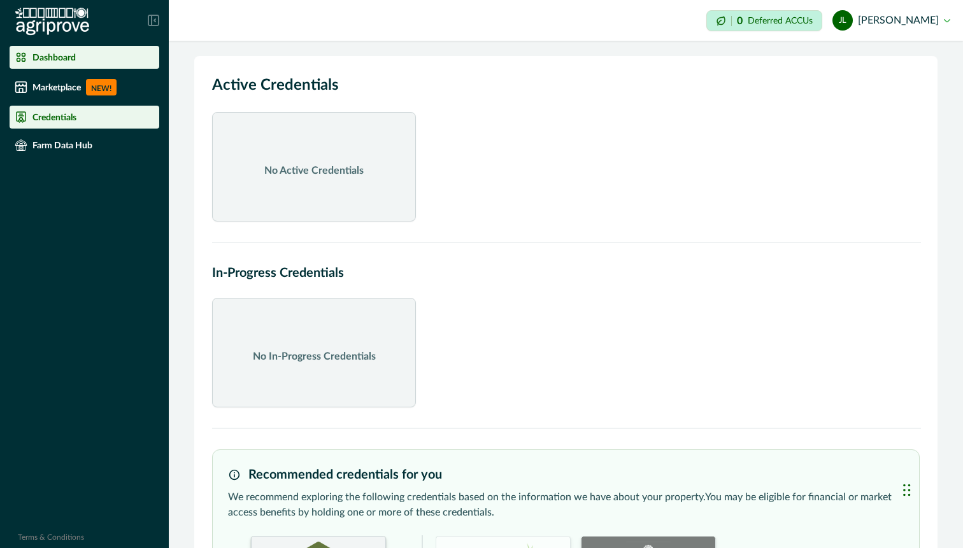
click at [55, 54] on p "Dashboard" at bounding box center [53, 57] width 43 height 10
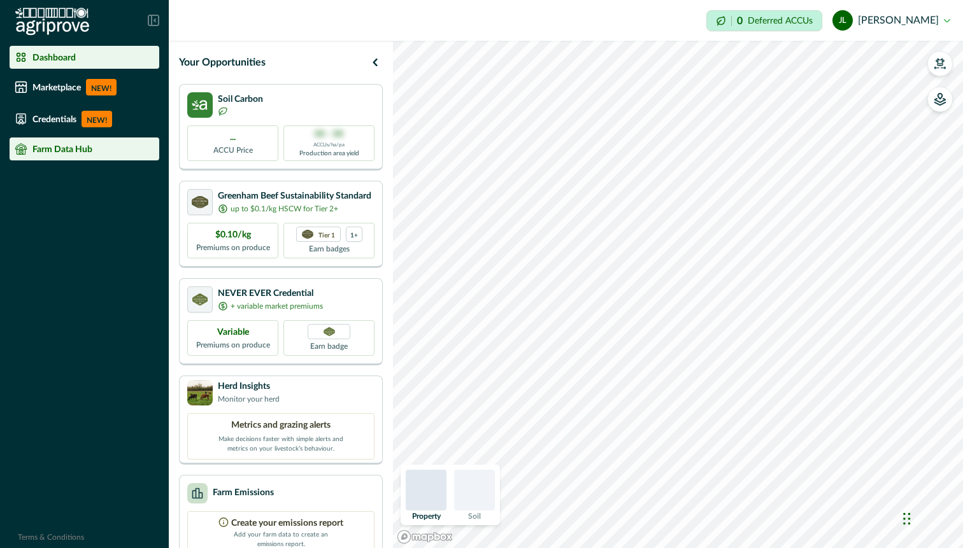
click at [108, 153] on div "Farm Data Hub" at bounding box center [84, 149] width 139 height 13
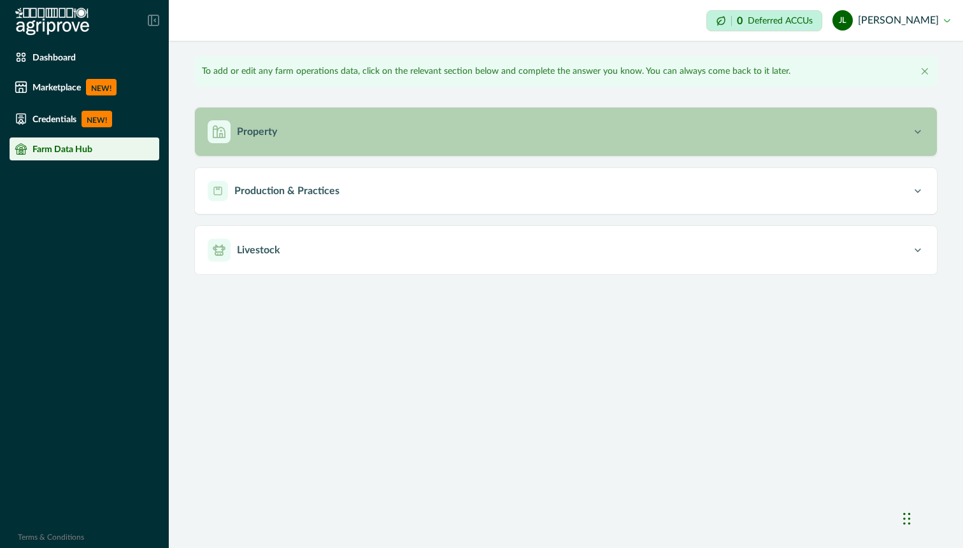
click at [411, 148] on button "Property" at bounding box center [566, 132] width 742 height 48
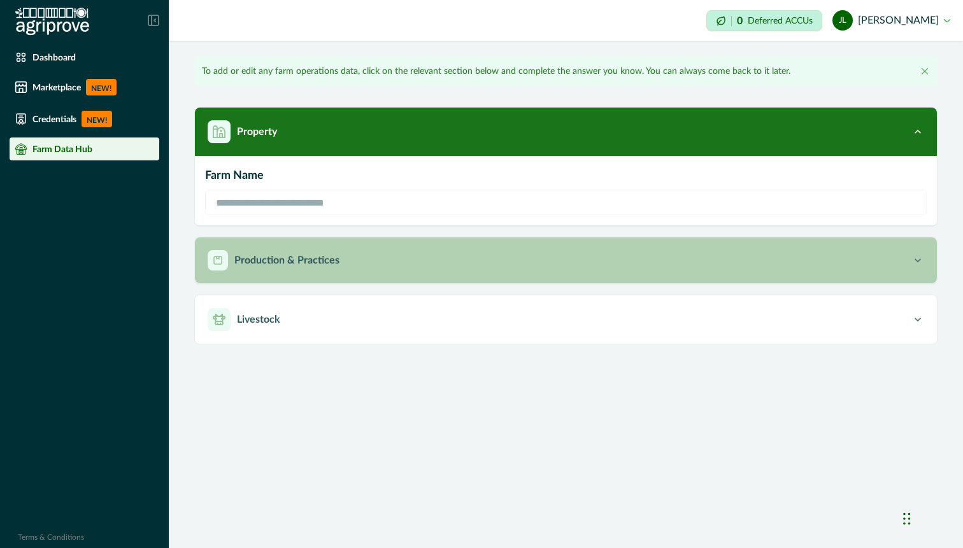
click at [604, 272] on button "Production & Practices" at bounding box center [566, 260] width 742 height 46
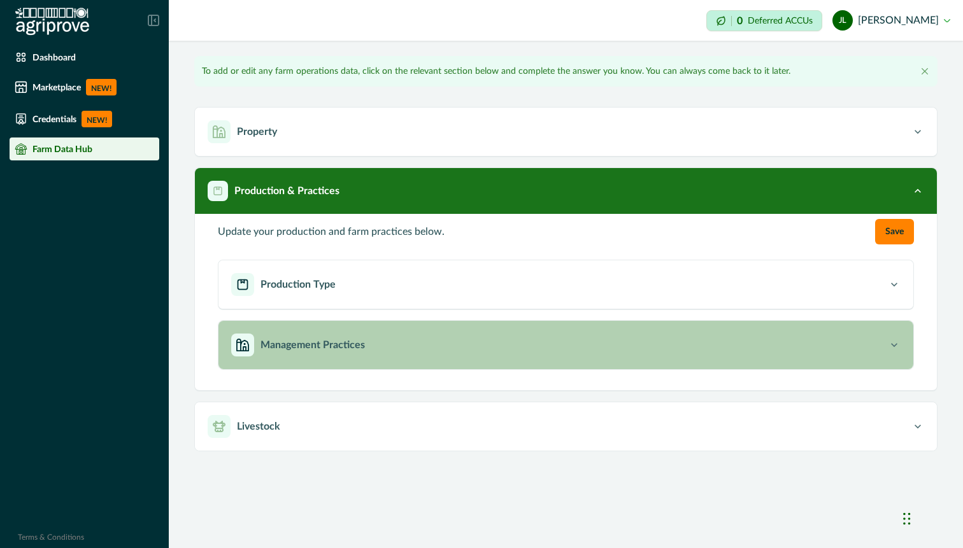
click at [467, 352] on div "Management Practices" at bounding box center [559, 345] width 656 height 23
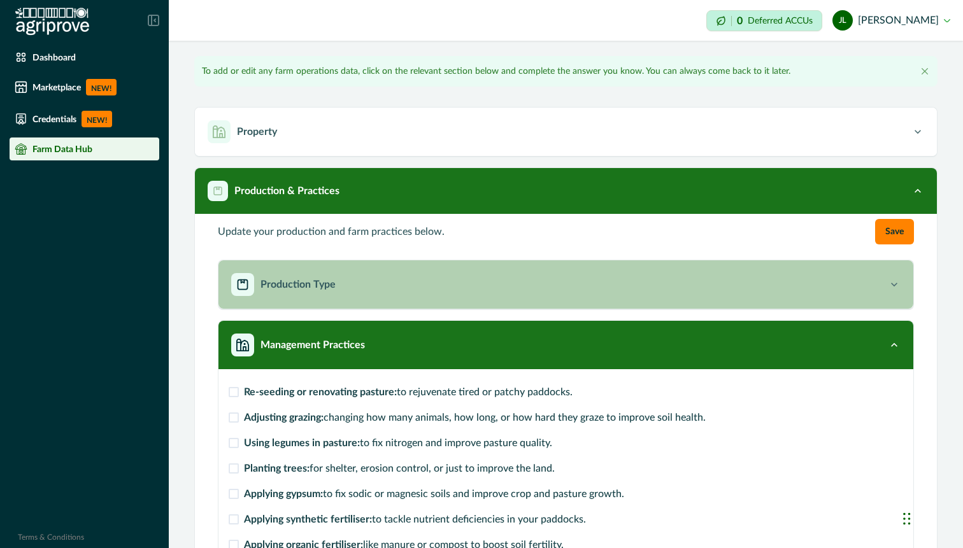
click at [895, 295] on button "Production Type" at bounding box center [565, 284] width 695 height 48
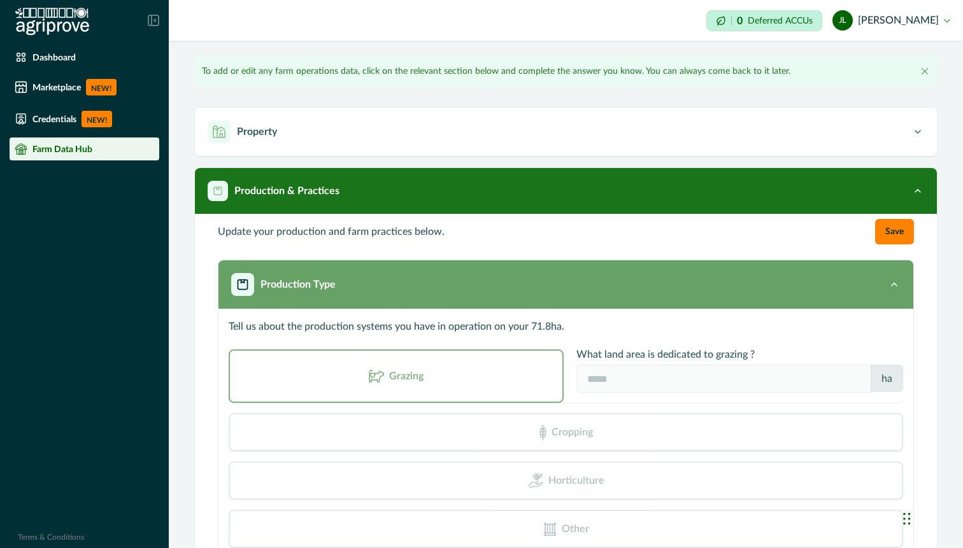
click at [887, 284] on div "Production Type" at bounding box center [559, 284] width 656 height 23
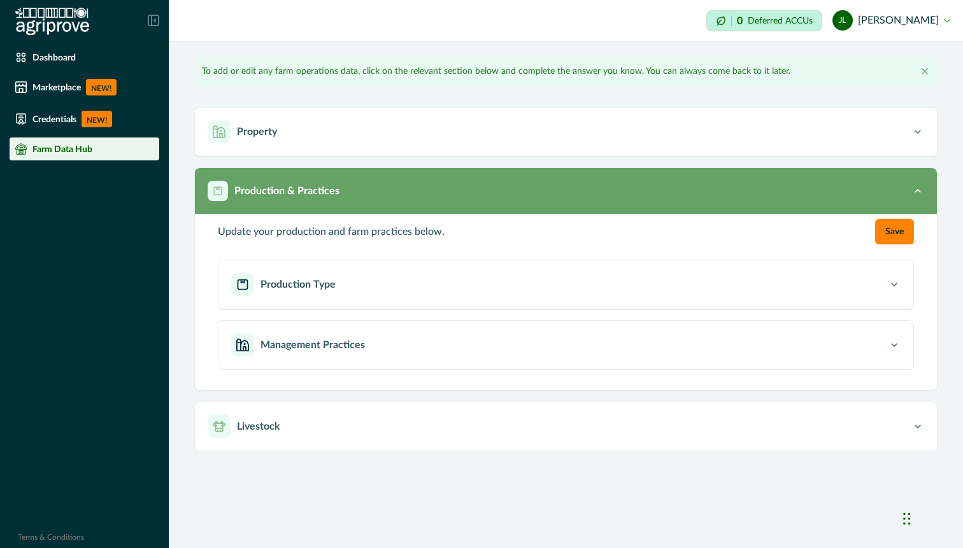
click at [920, 189] on icon "button" at bounding box center [917, 191] width 13 height 13
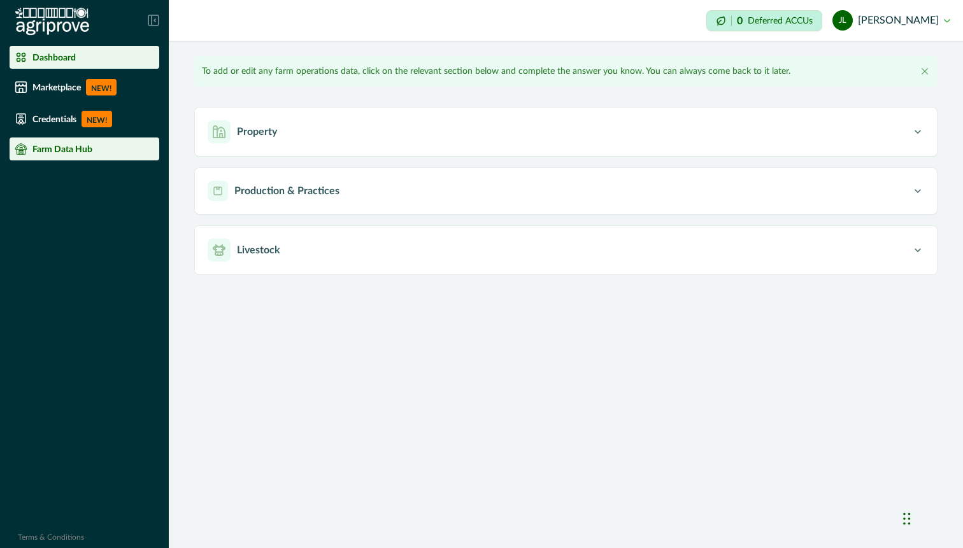
click at [95, 56] on div "Dashboard" at bounding box center [84, 57] width 139 height 13
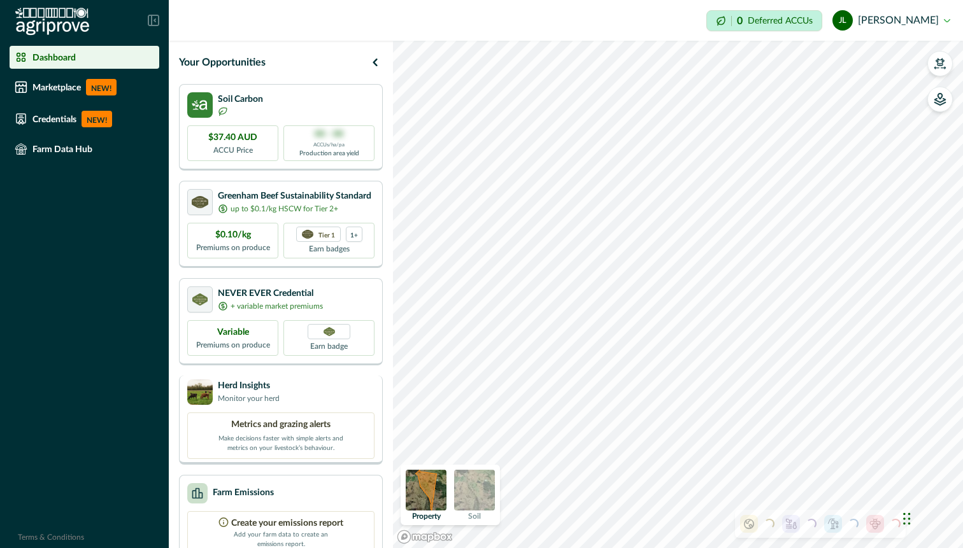
scroll to position [125, 0]
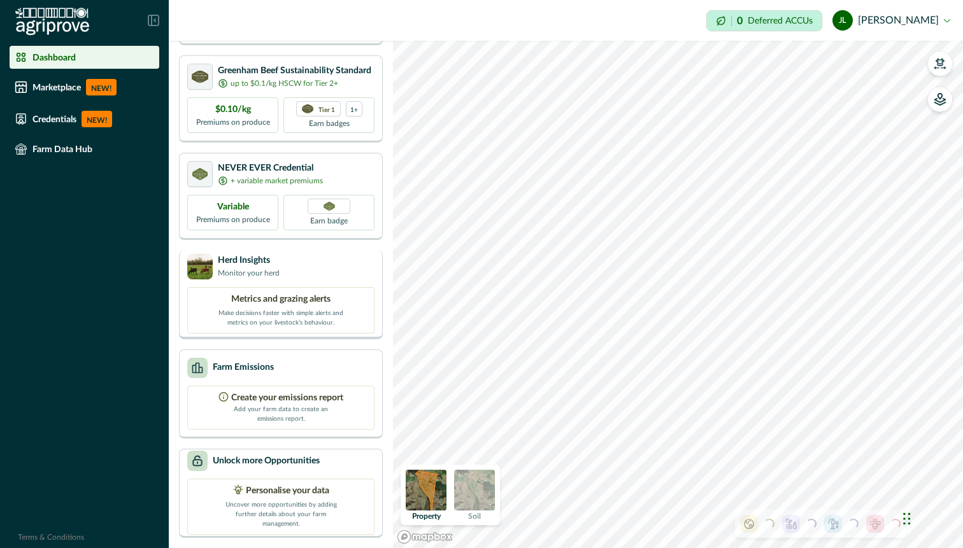
click at [339, 304] on div "Metrics and grazing alerts Make decisions faster with simple alerts and metrics…" at bounding box center [280, 310] width 187 height 46
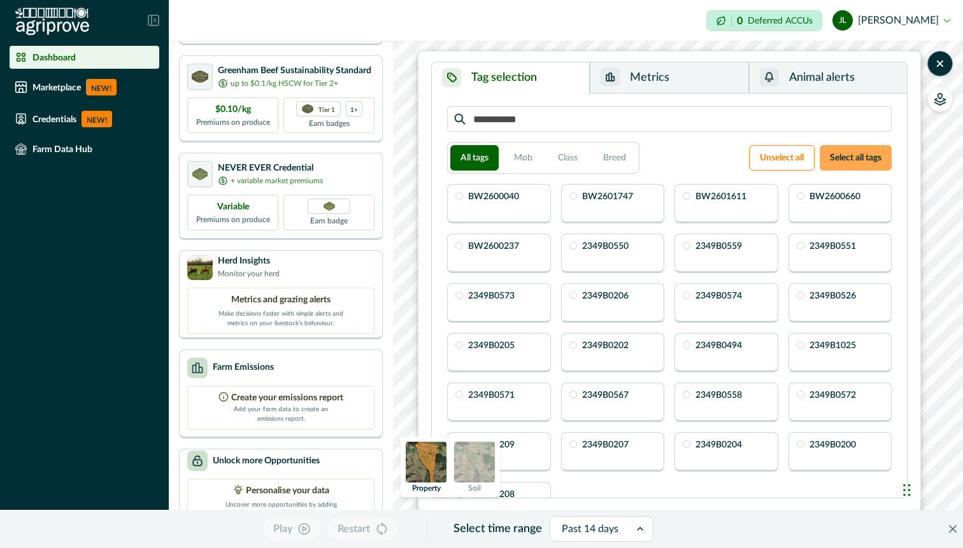
click at [852, 157] on button "Select all tags" at bounding box center [855, 157] width 72 height 25
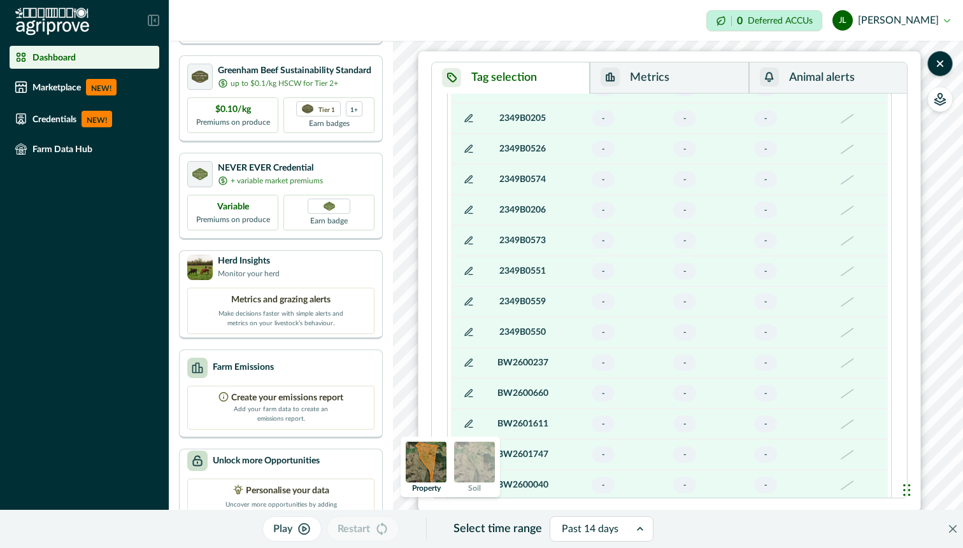
scroll to position [828, 0]
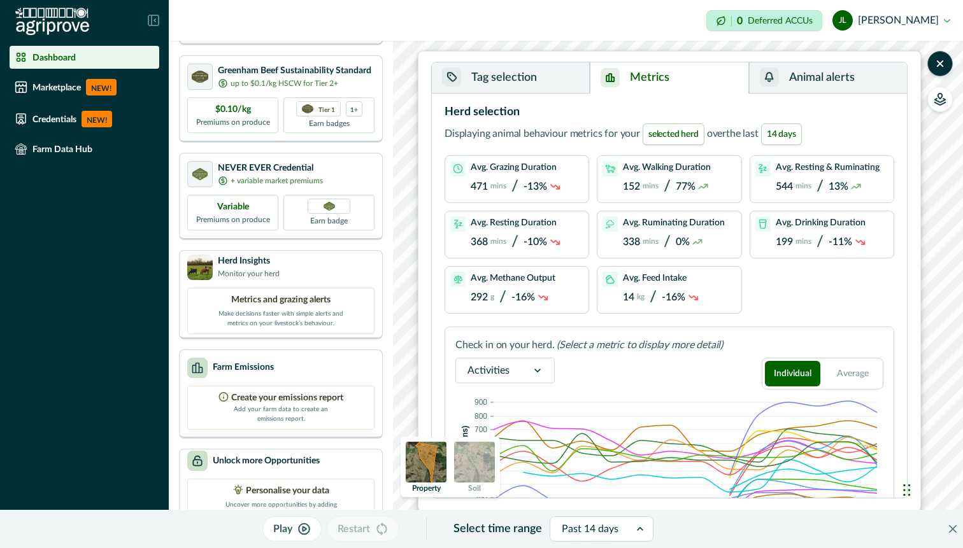
click at [677, 69] on button "Metrics" at bounding box center [669, 77] width 159 height 31
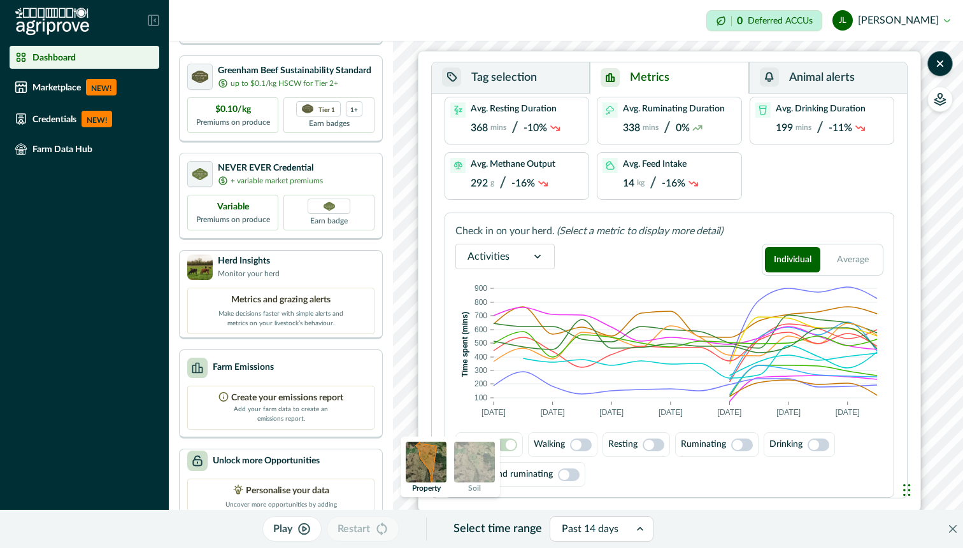
click at [578, 444] on span at bounding box center [576, 445] width 10 height 10
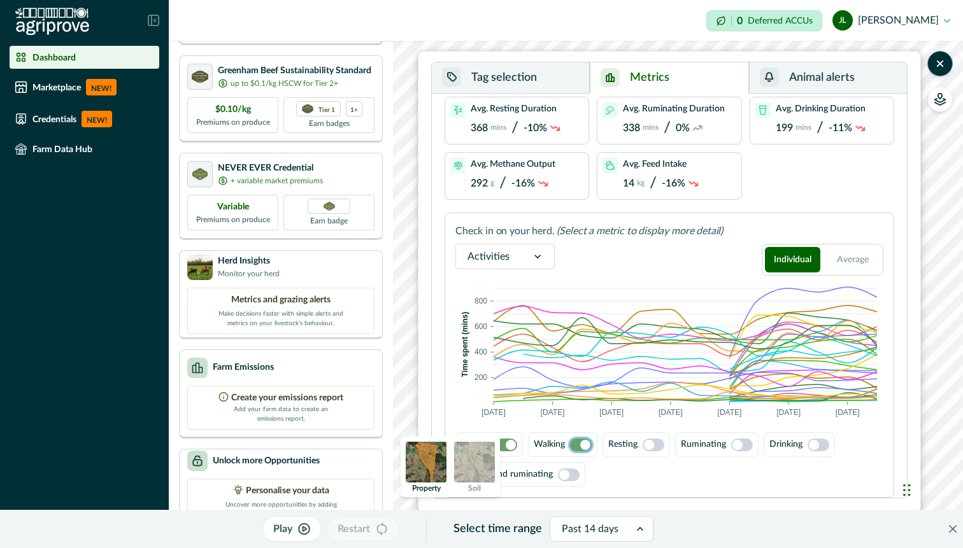
click at [510, 443] on span at bounding box center [511, 445] width 10 height 10
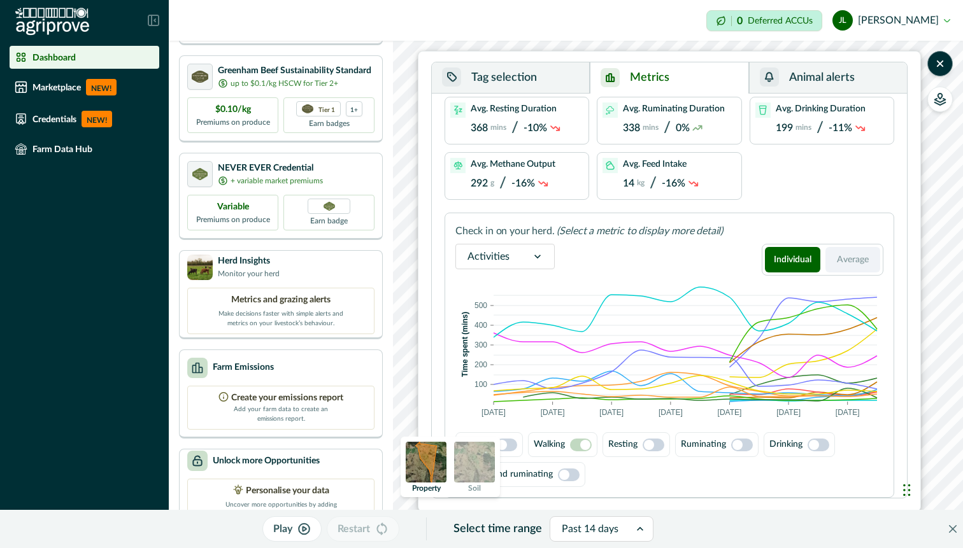
click at [853, 258] on button "Average" at bounding box center [852, 259] width 55 height 25
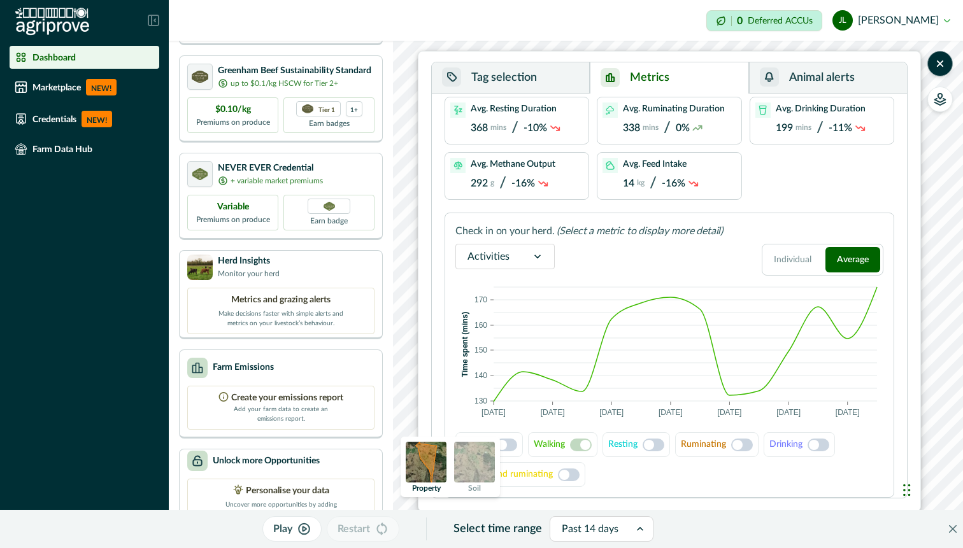
click at [630, 465] on div "Grazing Walking Resting Ruminating Drinking Resting and ruminating" at bounding box center [669, 459] width 428 height 55
click at [790, 261] on button "Individual" at bounding box center [792, 259] width 55 height 25
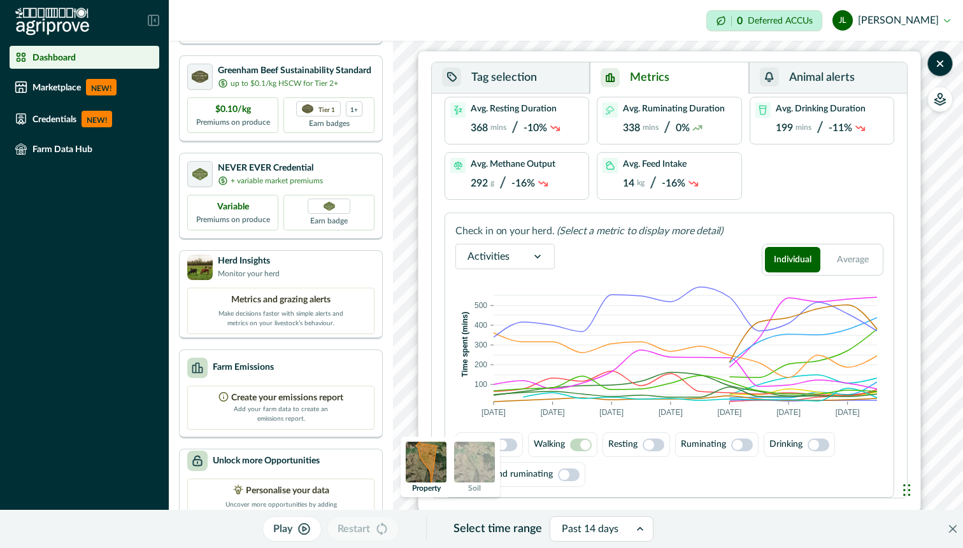
click at [649, 444] on span at bounding box center [649, 445] width 10 height 10
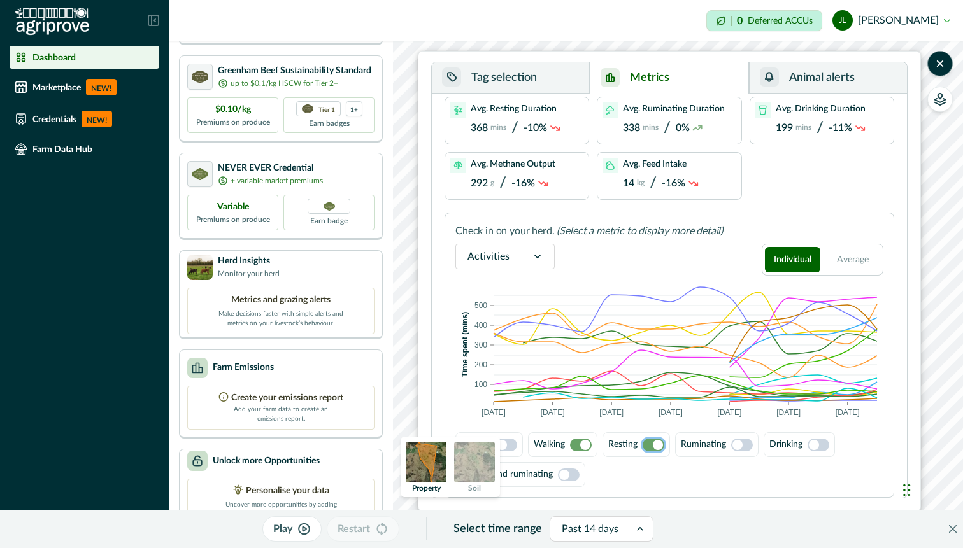
click at [582, 441] on span at bounding box center [585, 445] width 10 height 10
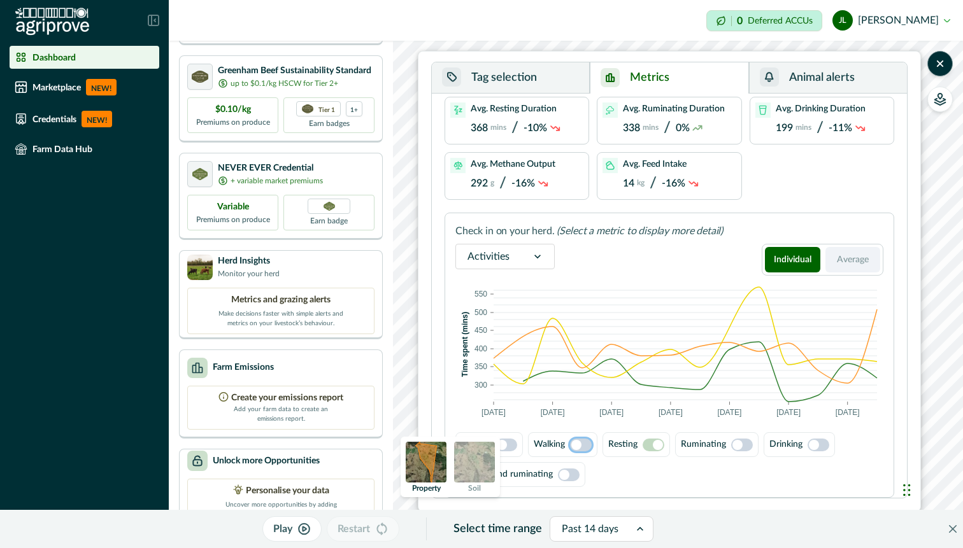
click at [856, 262] on button "Average" at bounding box center [852, 259] width 55 height 25
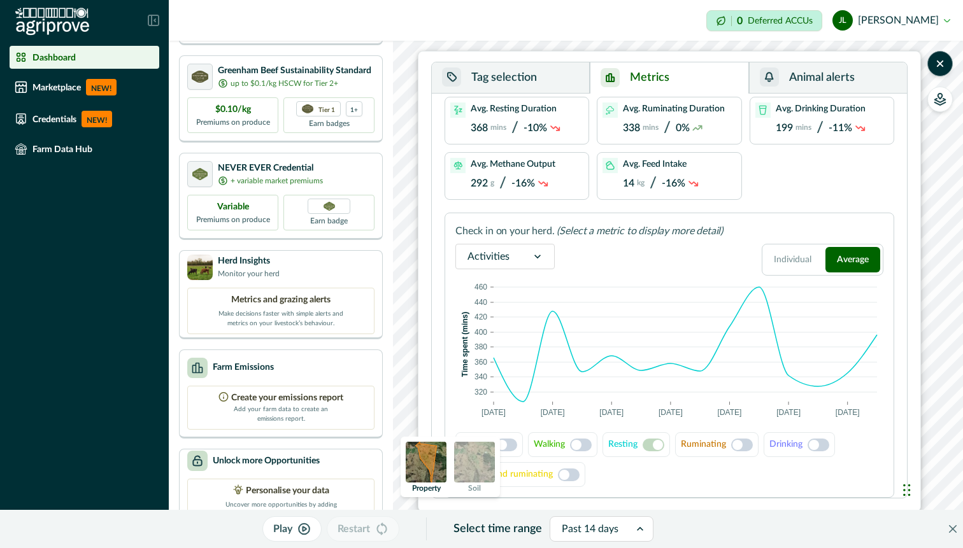
click at [742, 443] on span at bounding box center [737, 445] width 10 height 10
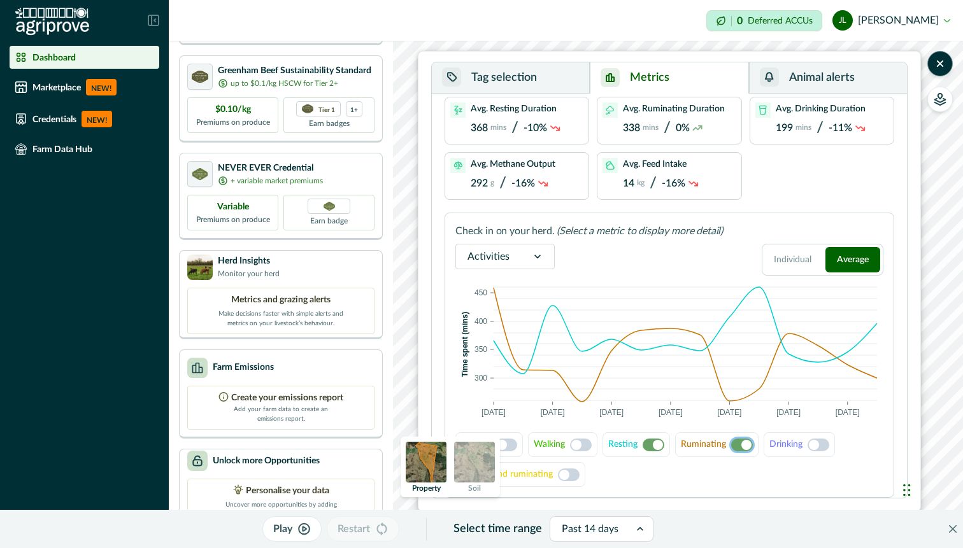
click at [653, 444] on span at bounding box center [658, 445] width 10 height 10
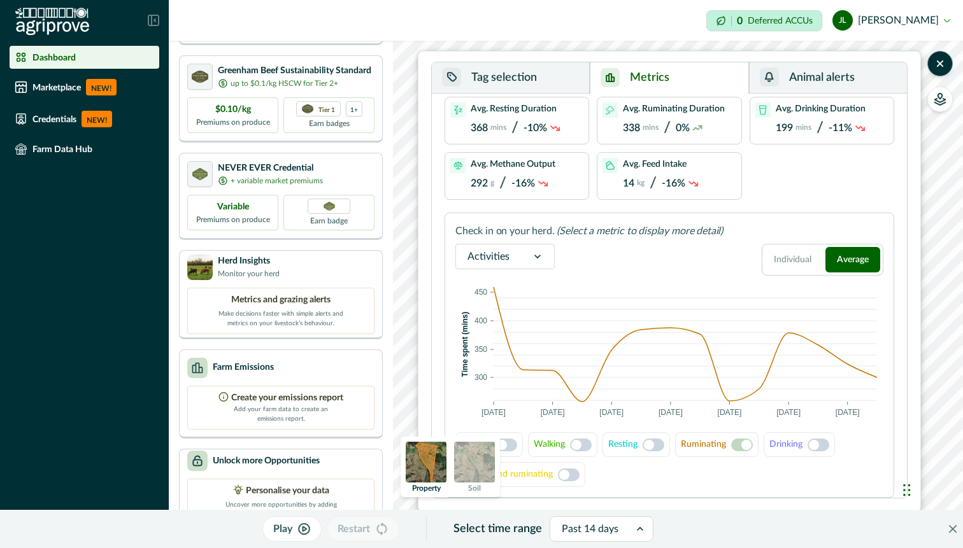
click at [570, 473] on span at bounding box center [569, 475] width 22 height 13
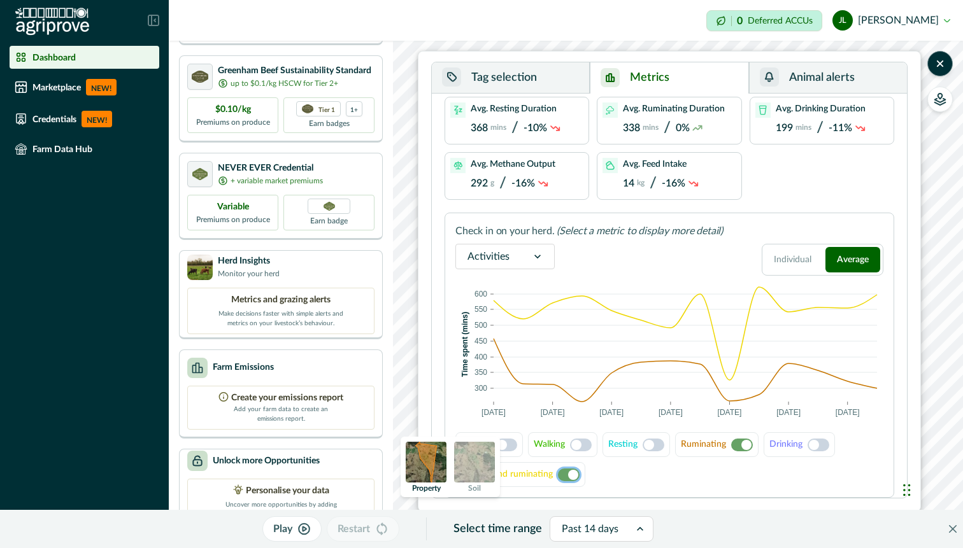
click at [810, 441] on span at bounding box center [818, 445] width 22 height 13
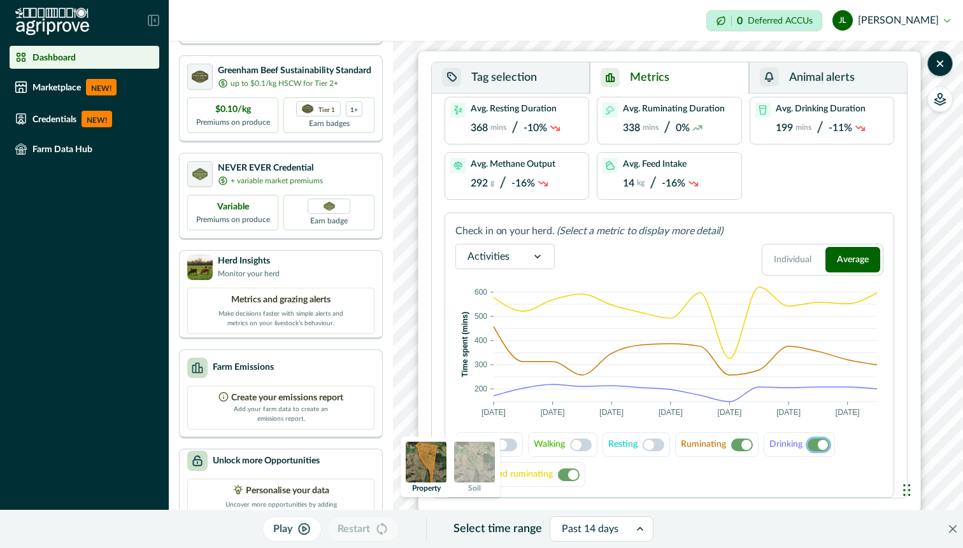
click at [740, 442] on span at bounding box center [742, 445] width 22 height 13
click at [586, 475] on div "Grazing Walking Resting Ruminating Drinking Resting and ruminating" at bounding box center [669, 459] width 428 height 55
click at [568, 472] on span at bounding box center [573, 475] width 10 height 10
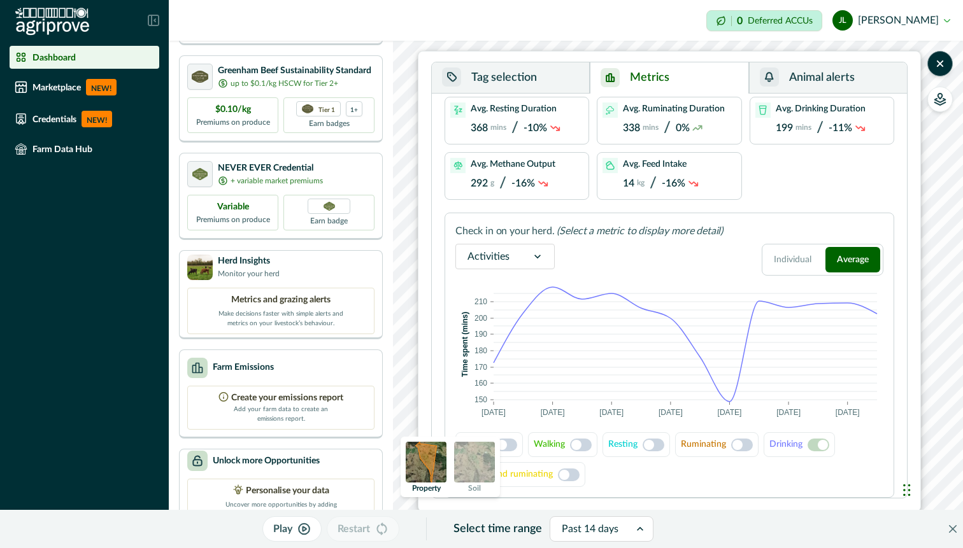
click at [511, 446] on span at bounding box center [506, 445] width 22 height 13
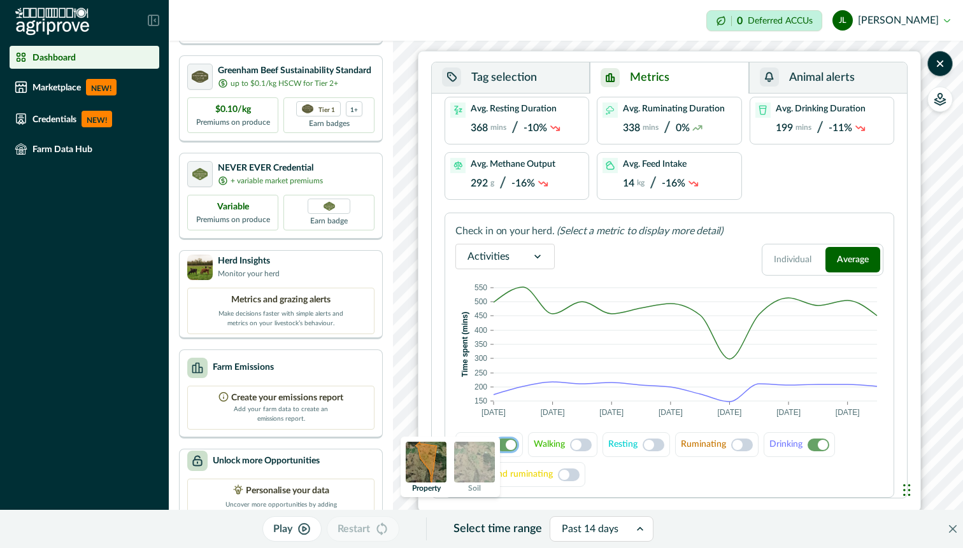
click at [808, 448] on label at bounding box center [818, 445] width 22 height 13
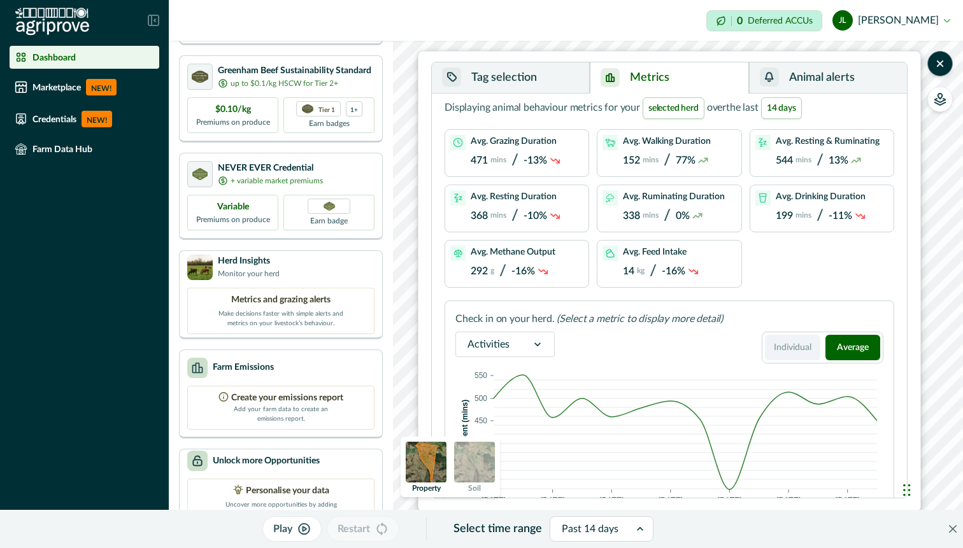
scroll to position [0, 0]
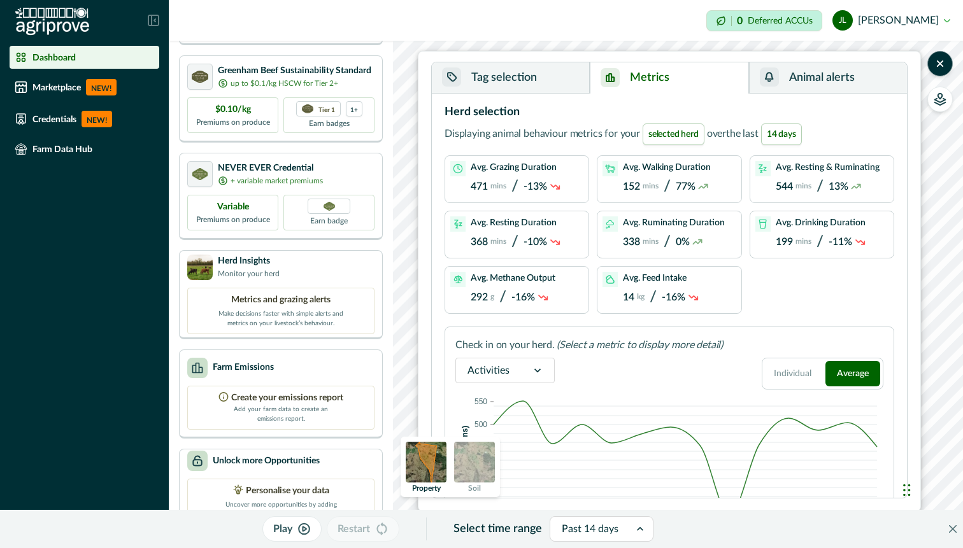
click at [856, 79] on button "Animal alerts" at bounding box center [828, 77] width 158 height 31
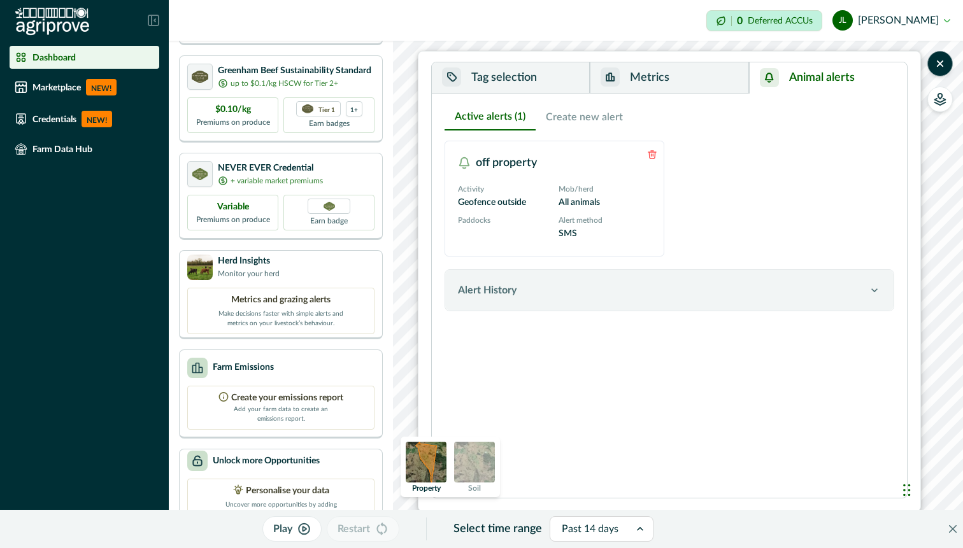
click at [577, 118] on button "Create new alert" at bounding box center [583, 117] width 97 height 27
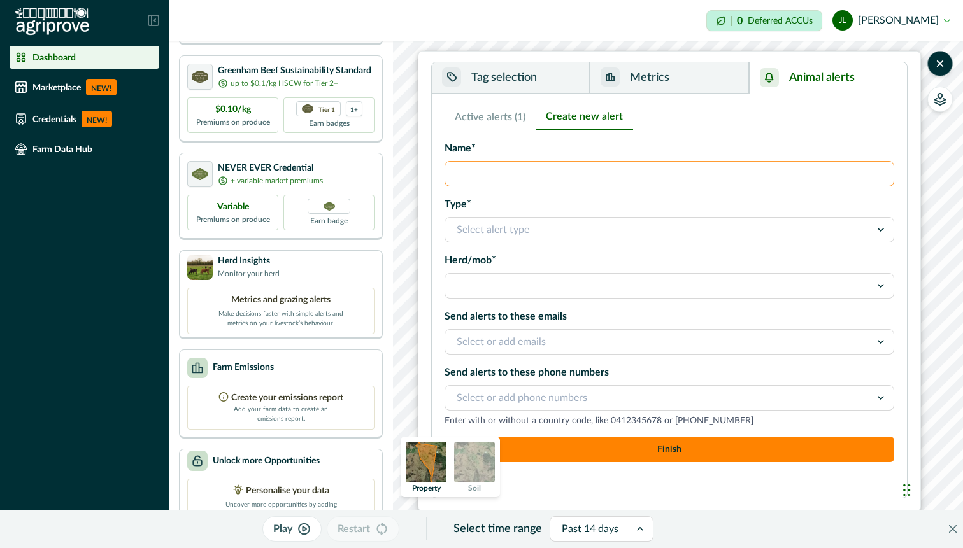
click at [549, 175] on input "Name*" at bounding box center [669, 173] width 450 height 25
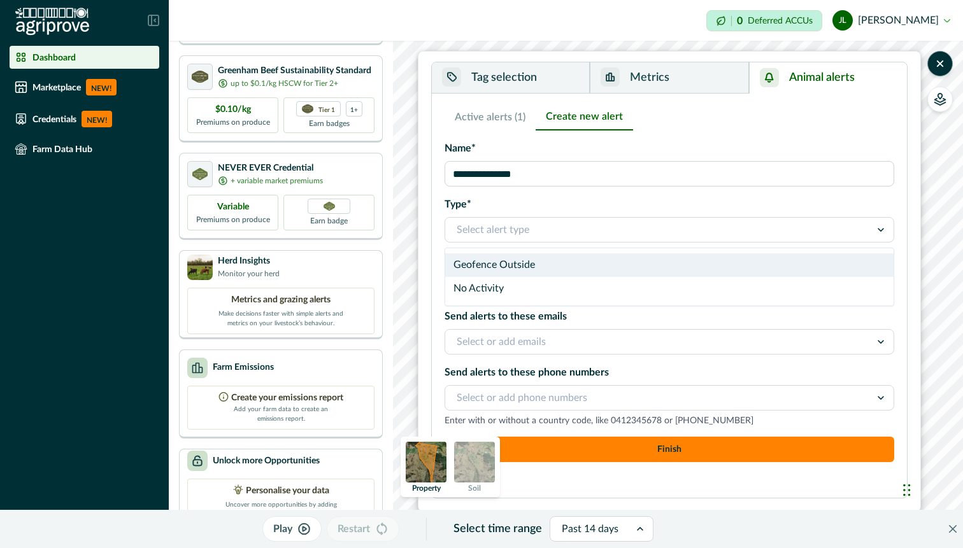
click at [500, 233] on div at bounding box center [658, 230] width 402 height 18
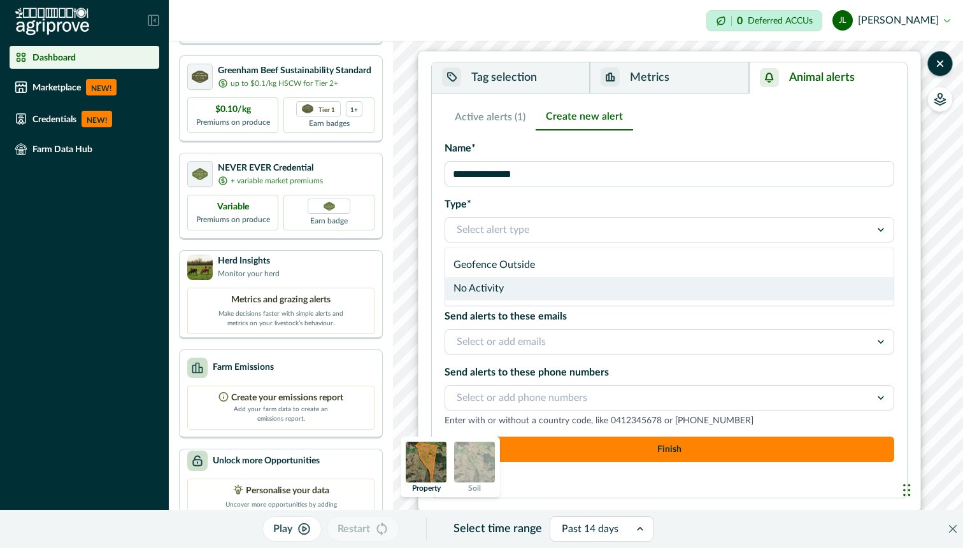
click at [536, 290] on div "No Activity" at bounding box center [669, 289] width 448 height 24
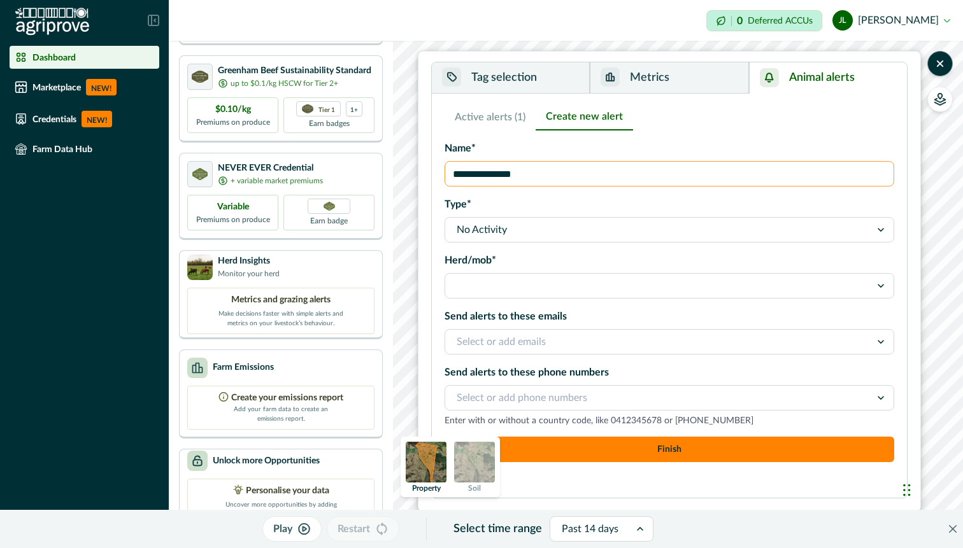
click at [512, 178] on input "**********" at bounding box center [669, 173] width 450 height 25
drag, startPoint x: 476, startPoint y: 174, endPoint x: 446, endPoint y: 174, distance: 29.3
click at [446, 174] on input "**********" at bounding box center [669, 173] width 450 height 25
type input "**********"
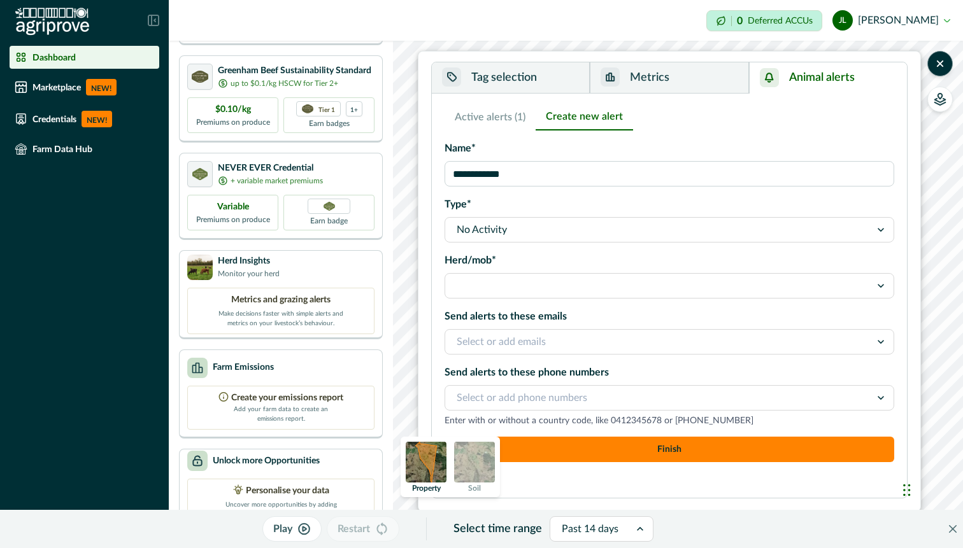
click at [498, 194] on div "**********" at bounding box center [669, 284] width 450 height 286
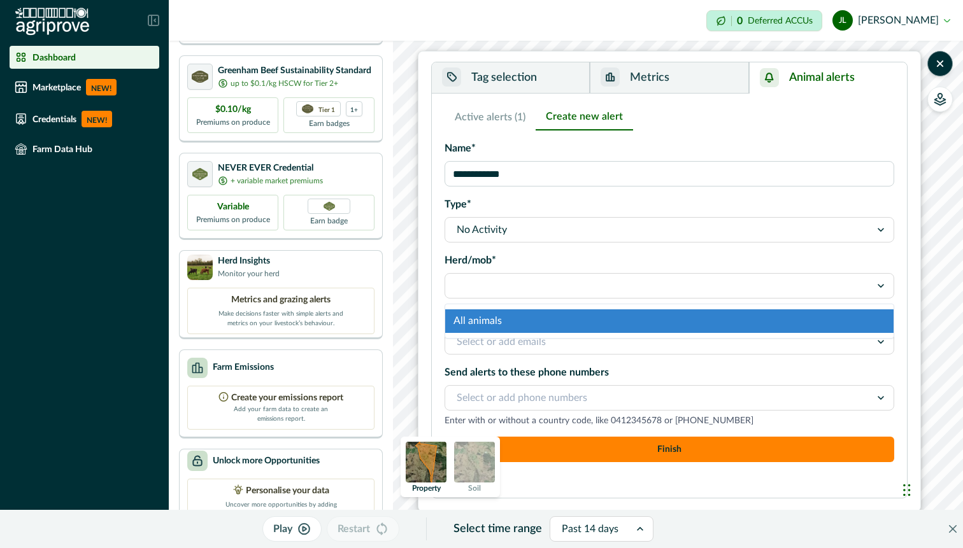
click at [516, 273] on div at bounding box center [669, 285] width 450 height 25
click at [511, 316] on div "All animals" at bounding box center [669, 321] width 448 height 24
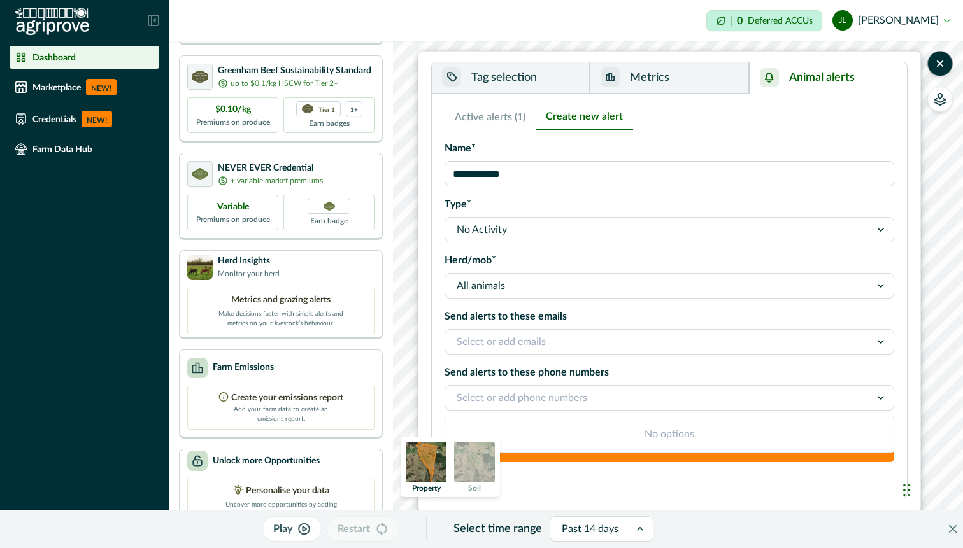
click at [525, 398] on div at bounding box center [658, 398] width 402 height 18
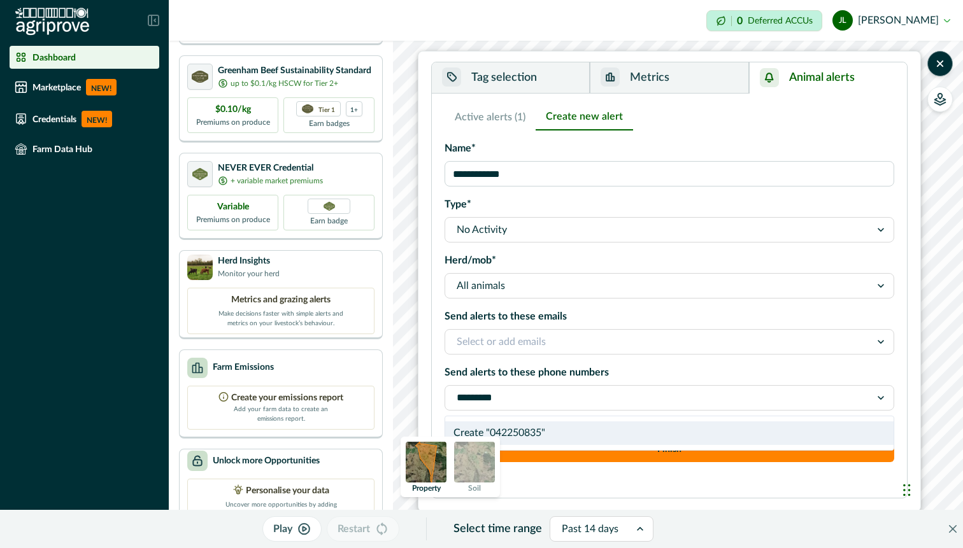
type input "**********"
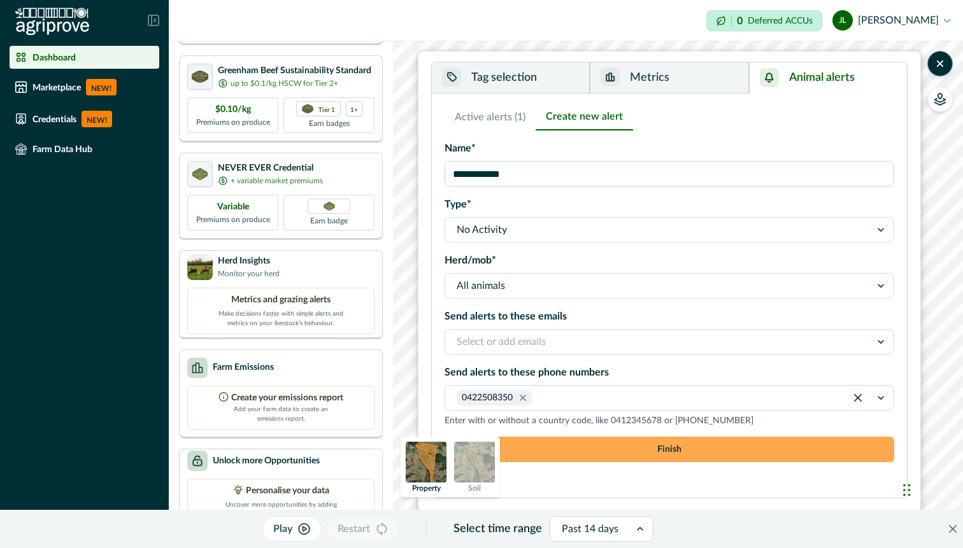
click at [634, 451] on button "Finish" at bounding box center [669, 449] width 450 height 25
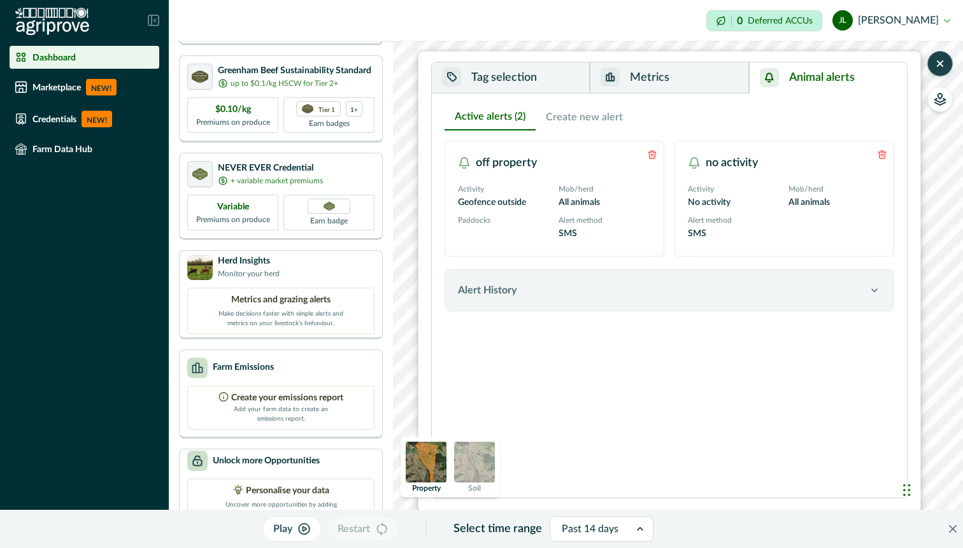
click at [946, 69] on button "button" at bounding box center [939, 63] width 25 height 25
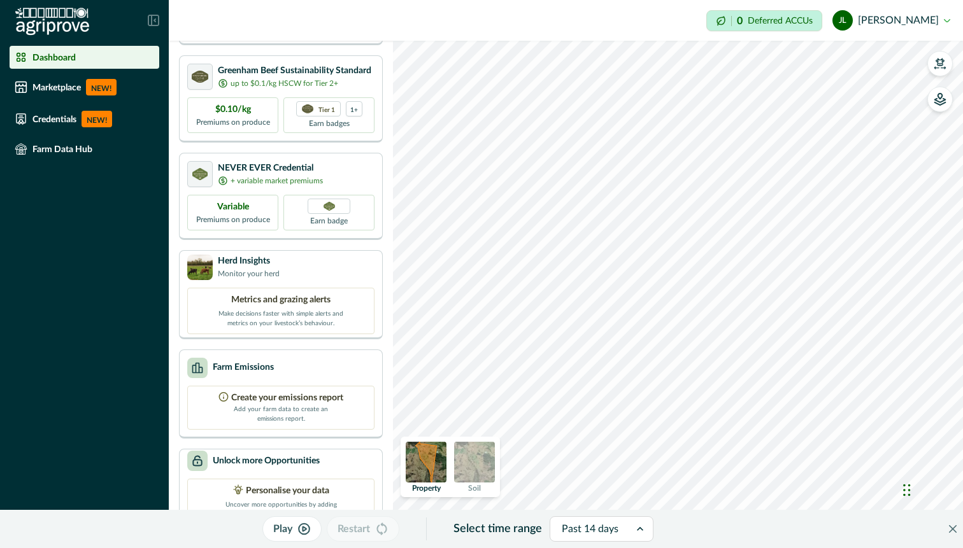
click at [595, 21] on div "Impersonation Mode 0 Deferred ACCUs [PERSON_NAME] Sign out Your Opportunities S…" at bounding box center [566, 274] width 794 height 548
